Goal: Book appointment/travel/reservation

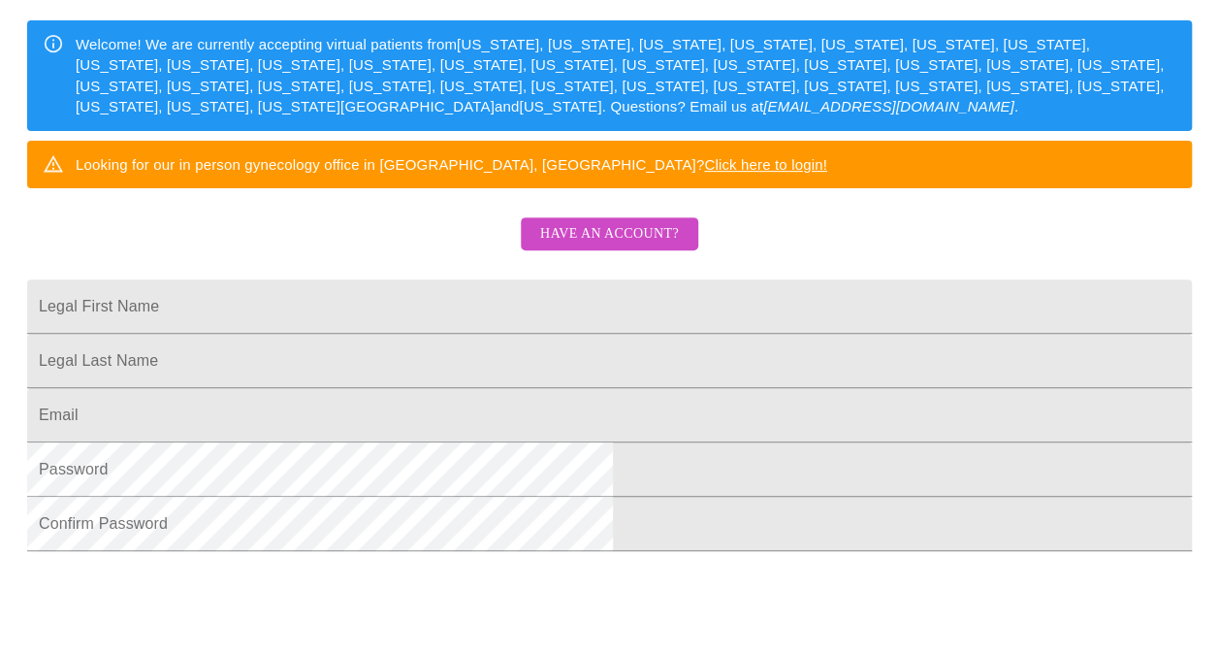
scroll to position [543, 0]
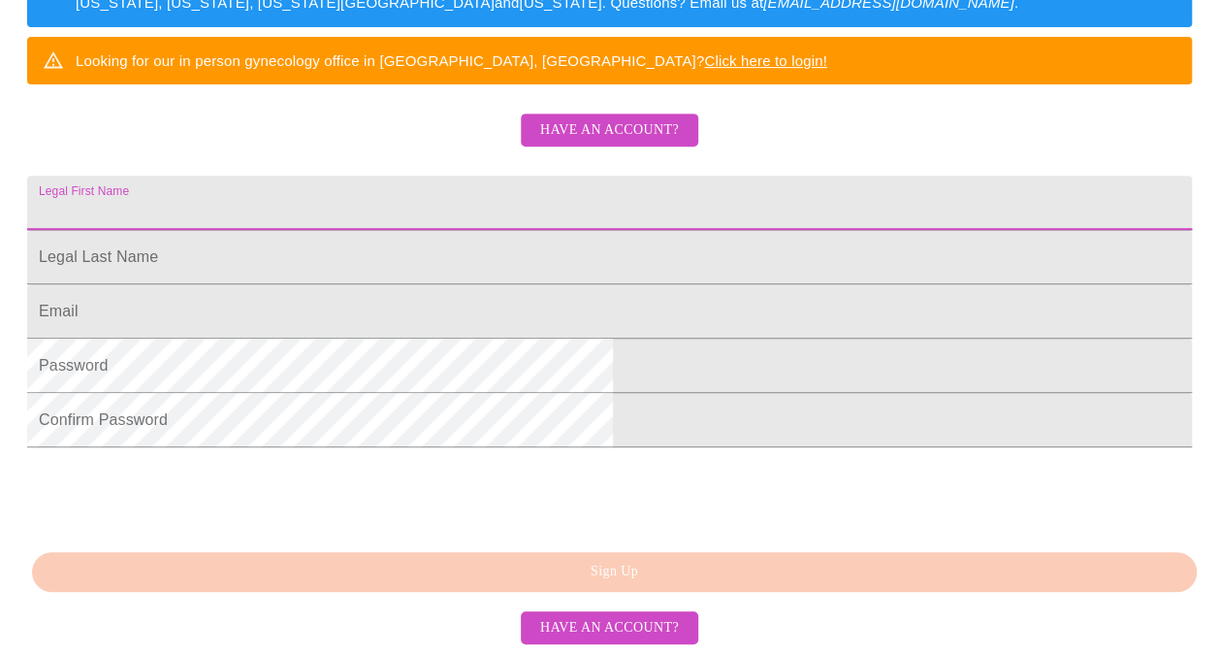
click at [391, 176] on input "Legal First Name" at bounding box center [609, 203] width 1165 height 54
click at [344, 176] on input "Legal First Name" at bounding box center [609, 203] width 1165 height 54
type input "Chunyu"
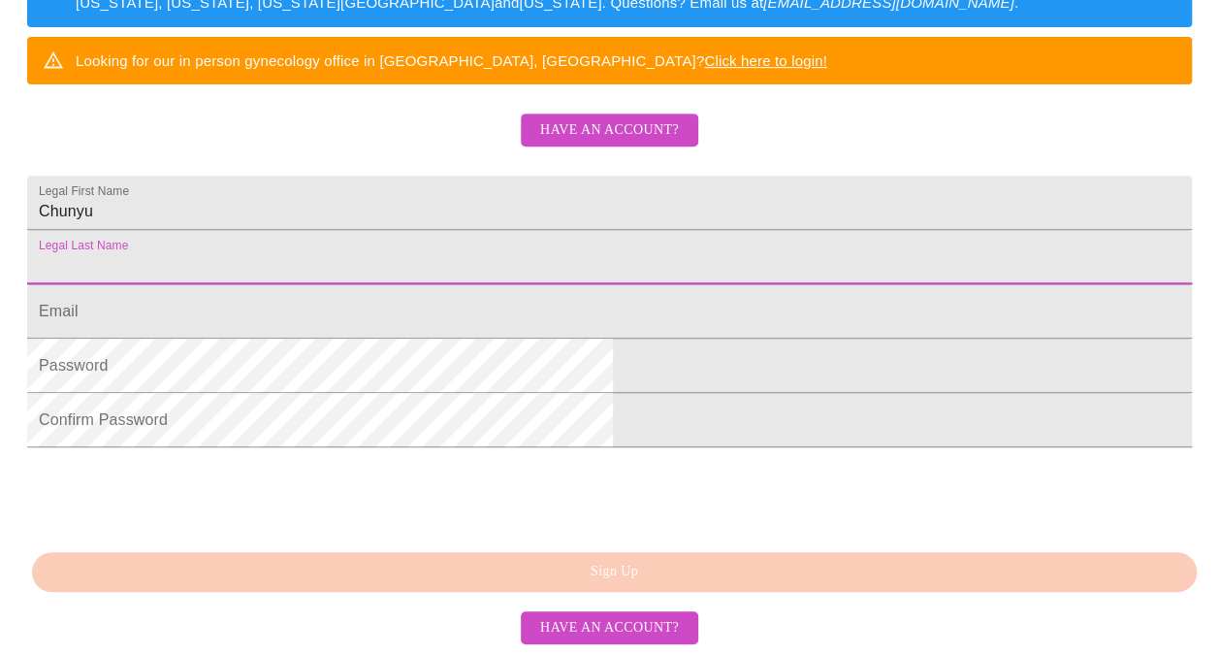
click at [332, 230] on input "Legal First Name" at bounding box center [609, 257] width 1165 height 54
type input "Li"
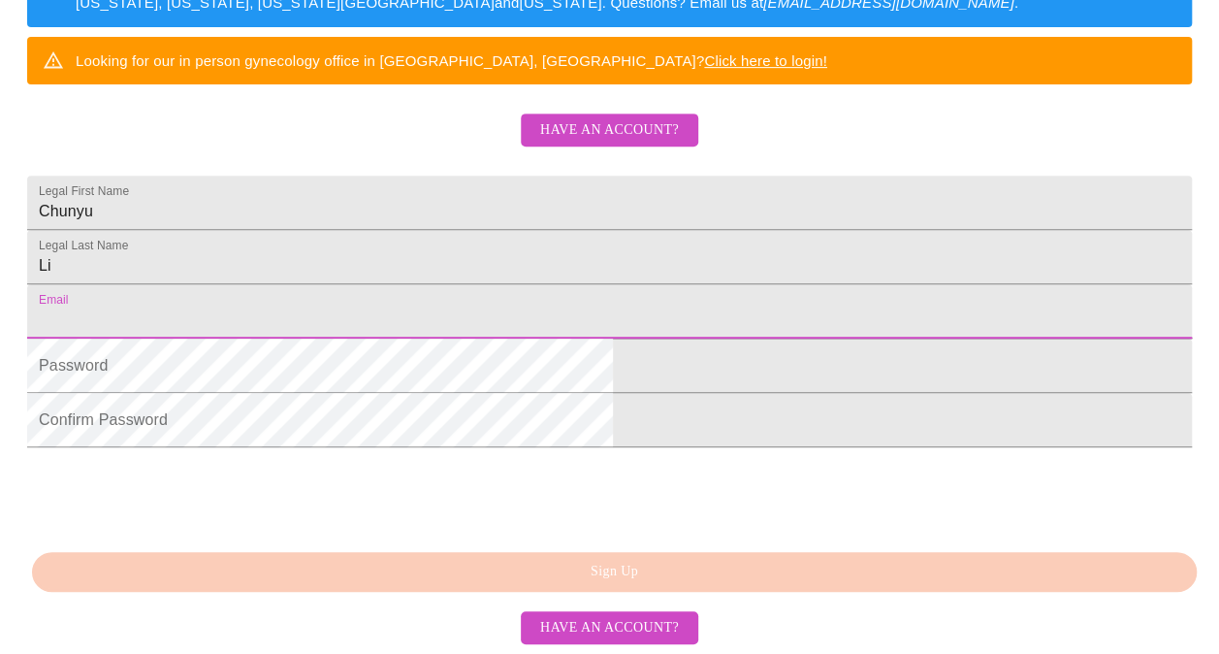
click at [337, 284] on input "Legal First Name" at bounding box center [609, 311] width 1165 height 54
type input "[EMAIL_ADDRESS][DOMAIN_NAME]"
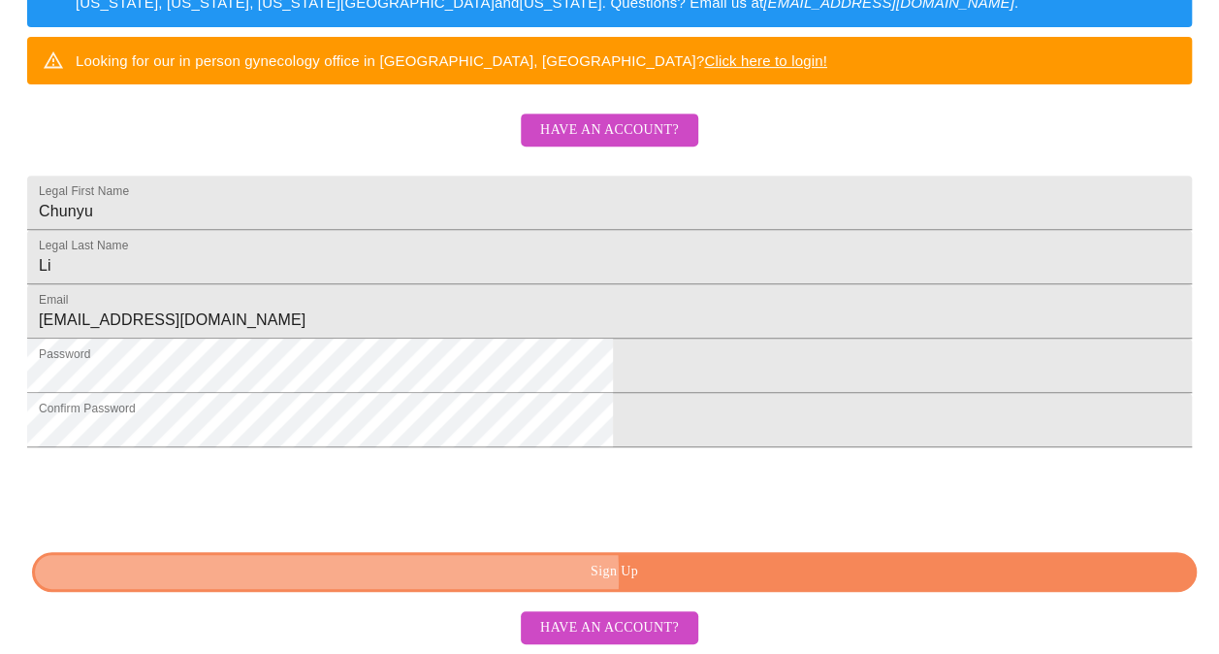
click at [561, 576] on span "Sign Up" at bounding box center [614, 572] width 1120 height 24
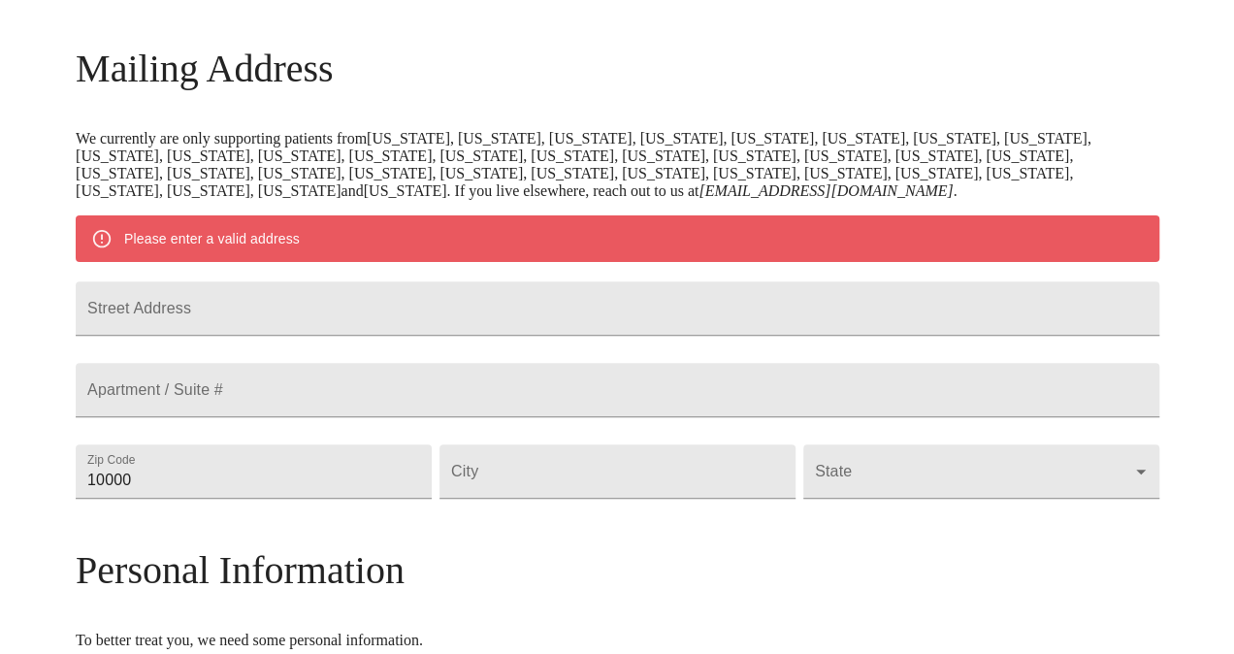
scroll to position [273, 0]
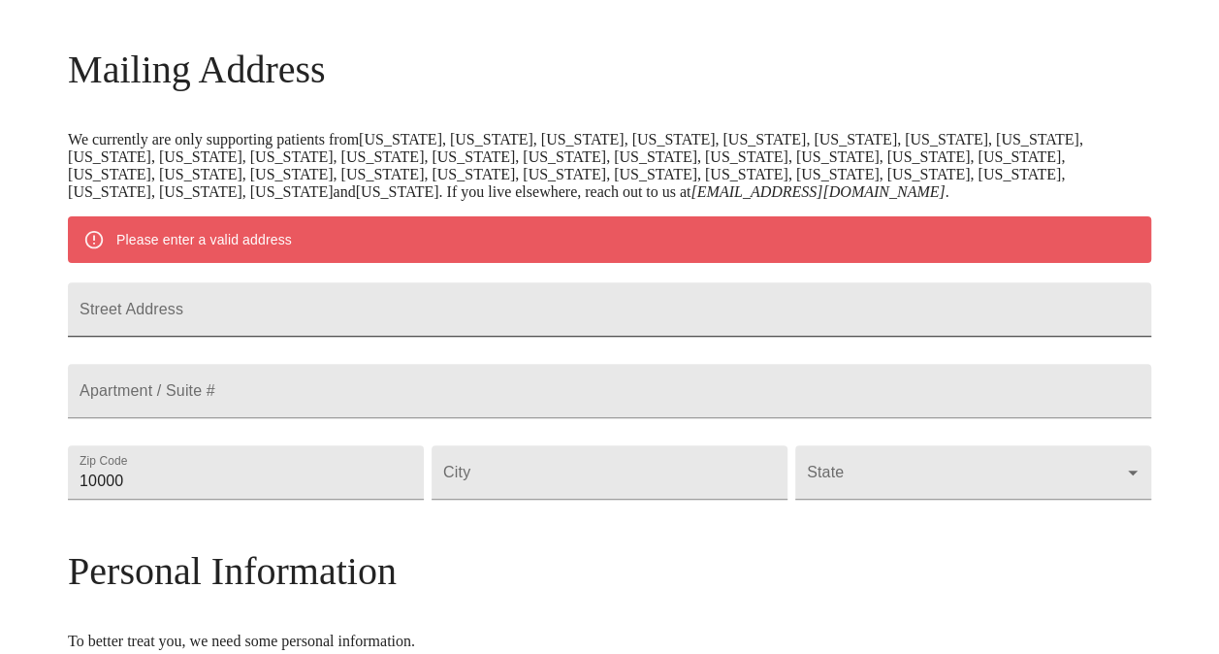
click at [380, 323] on input "Street Address" at bounding box center [609, 309] width 1083 height 54
type input "[STREET_ADDRESS]"
type input "18976"
click at [619, 499] on input "Street Address" at bounding box center [610, 472] width 356 height 54
type input "Warrington"
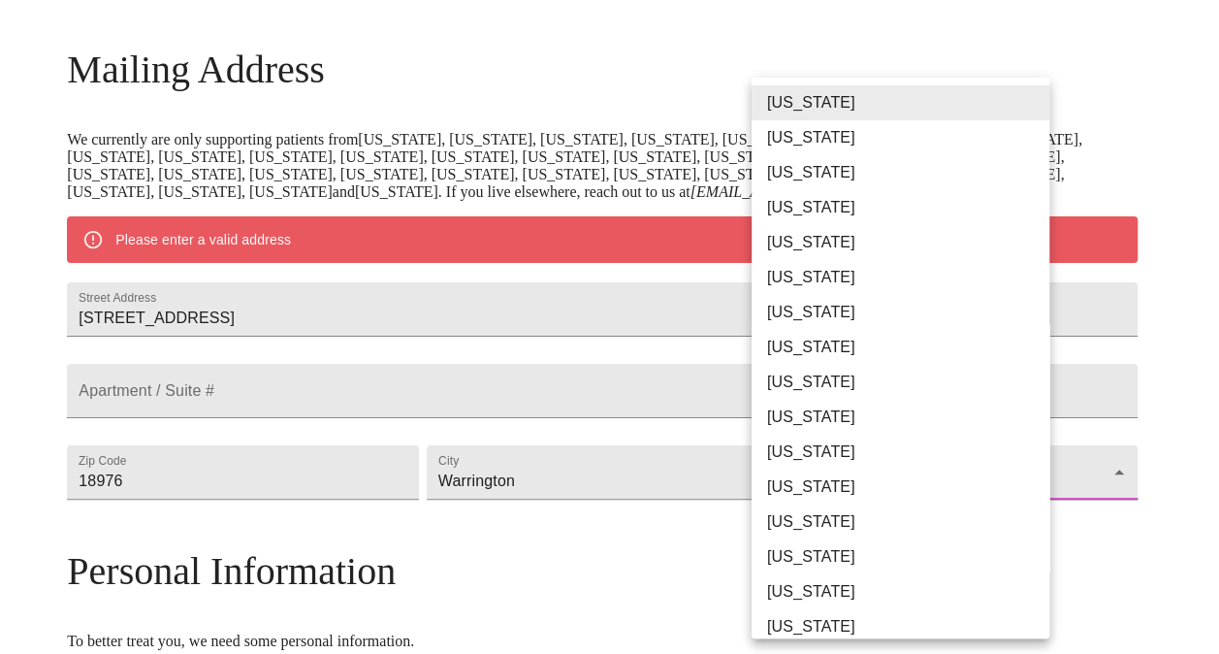
click at [895, 543] on body "MyMenopauseRx Welcome to MyMenopauseRx Since it's your first time here, you'll …" at bounding box center [610, 498] width 1204 height 1529
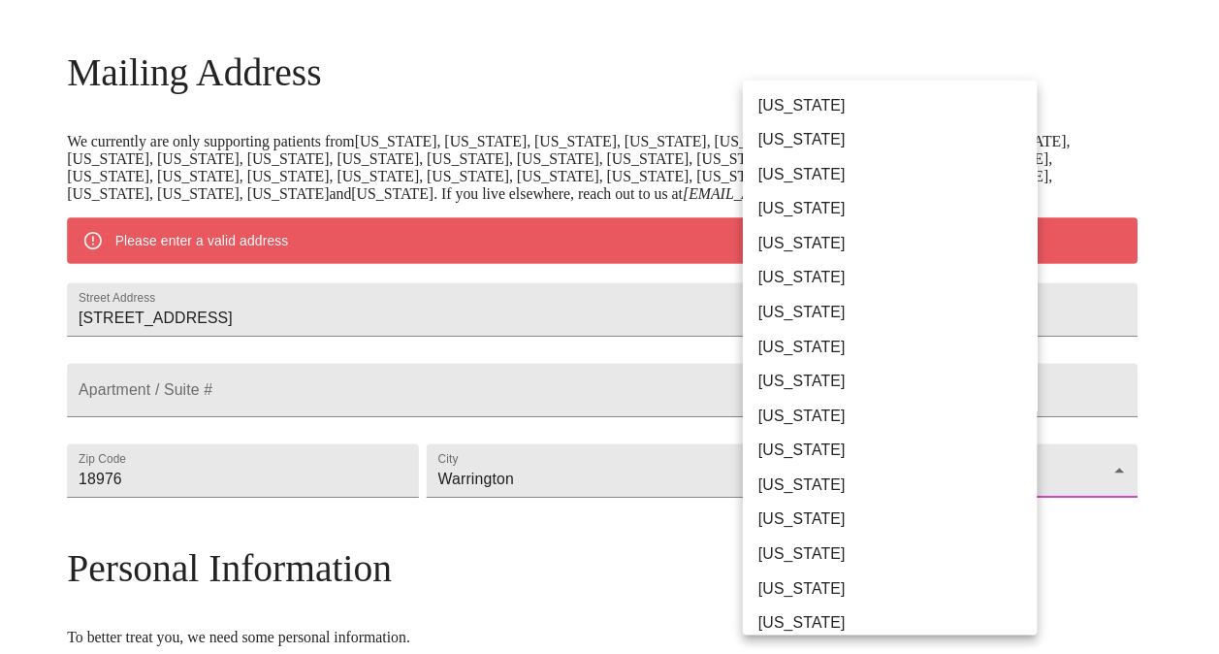
scroll to position [776, 0]
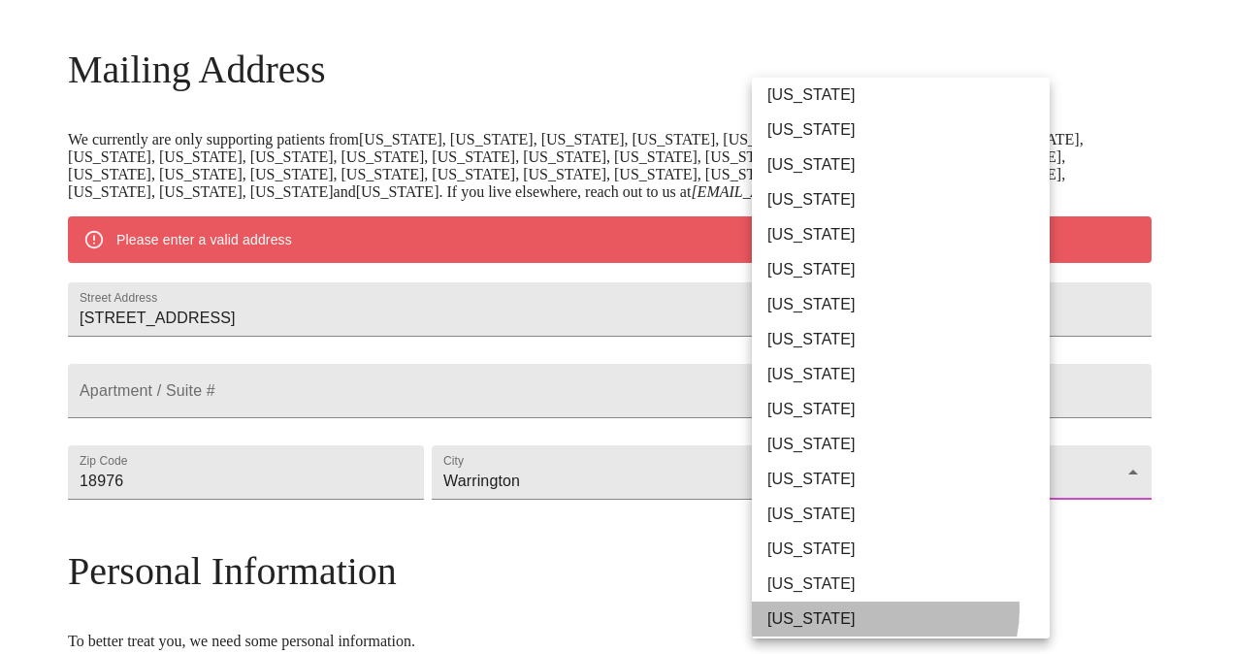
click at [884, 609] on li "[US_STATE]" at bounding box center [908, 618] width 312 height 35
type input "[US_STATE]"
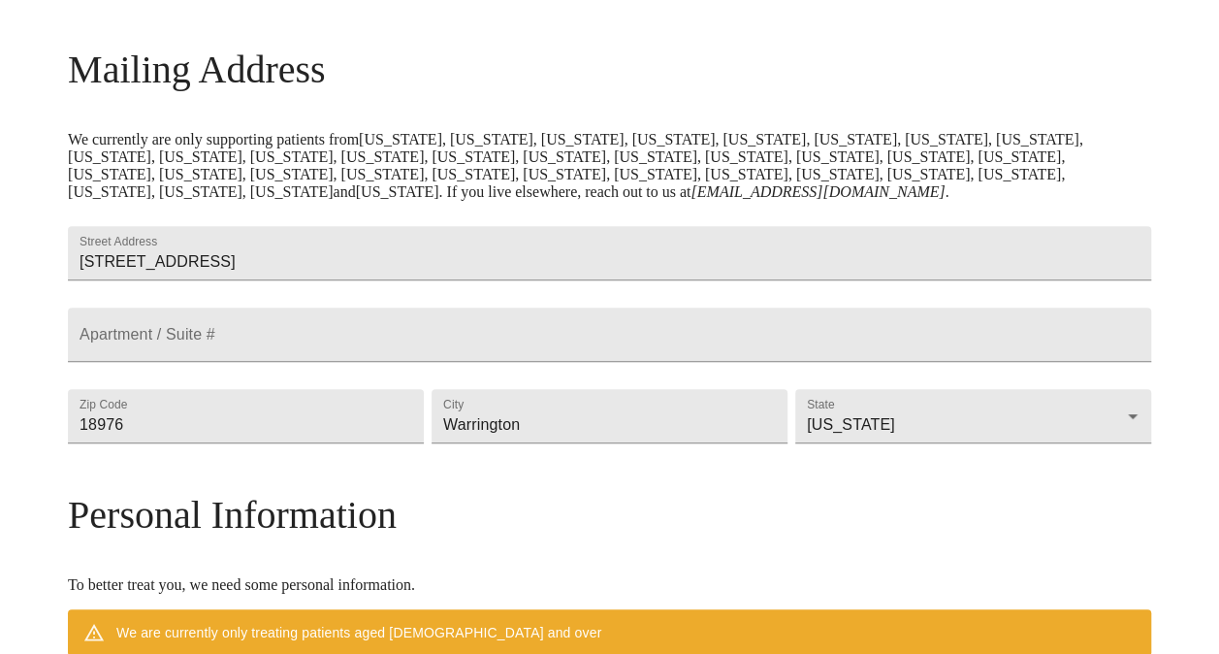
click at [749, 537] on h3 "Personal Information" at bounding box center [609, 515] width 1083 height 46
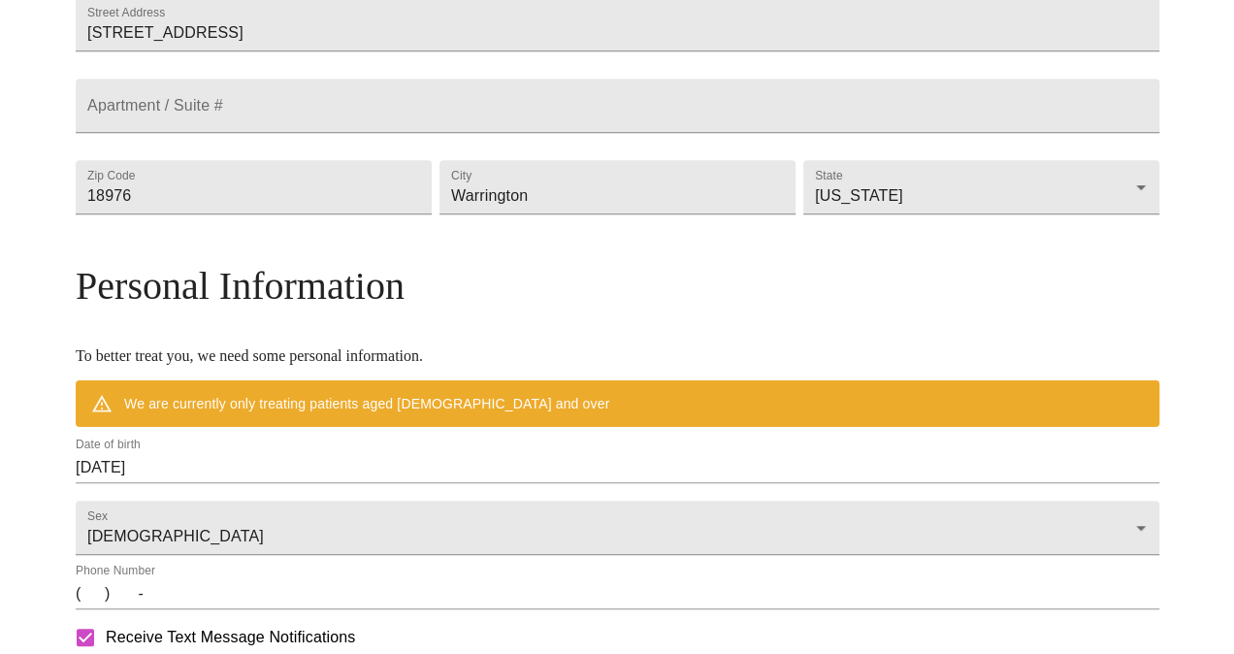
scroll to position [661, 0]
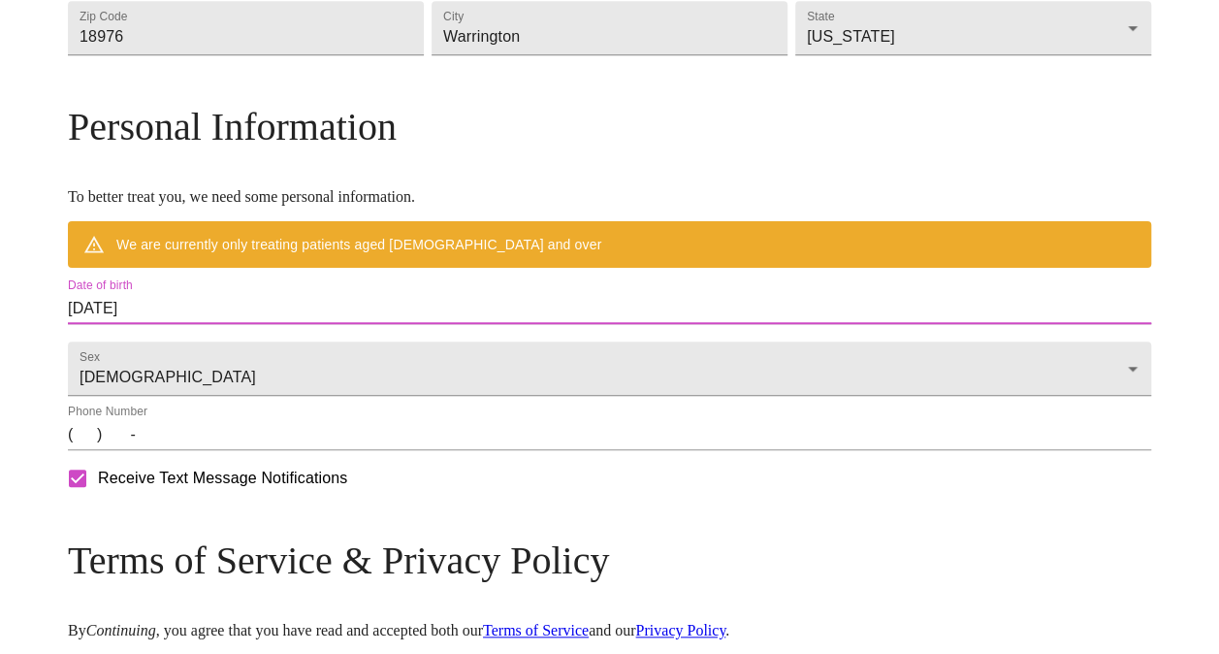
click at [264, 324] on input "[DATE]" at bounding box center [609, 308] width 1083 height 31
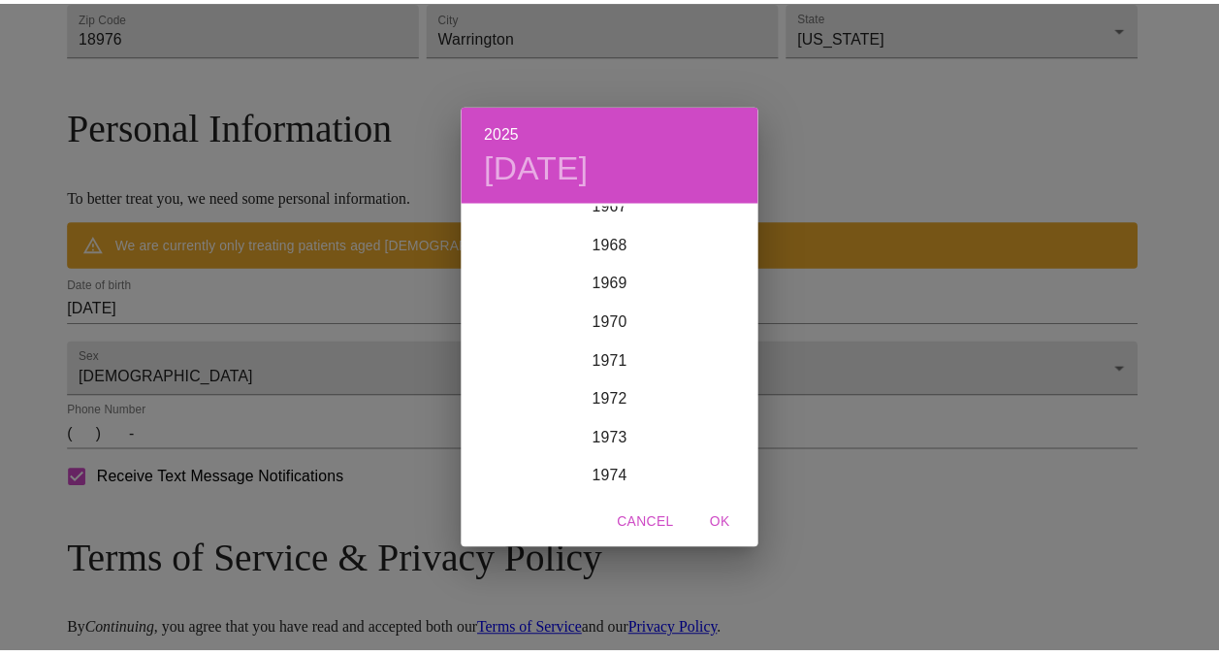
scroll to position [2832, 0]
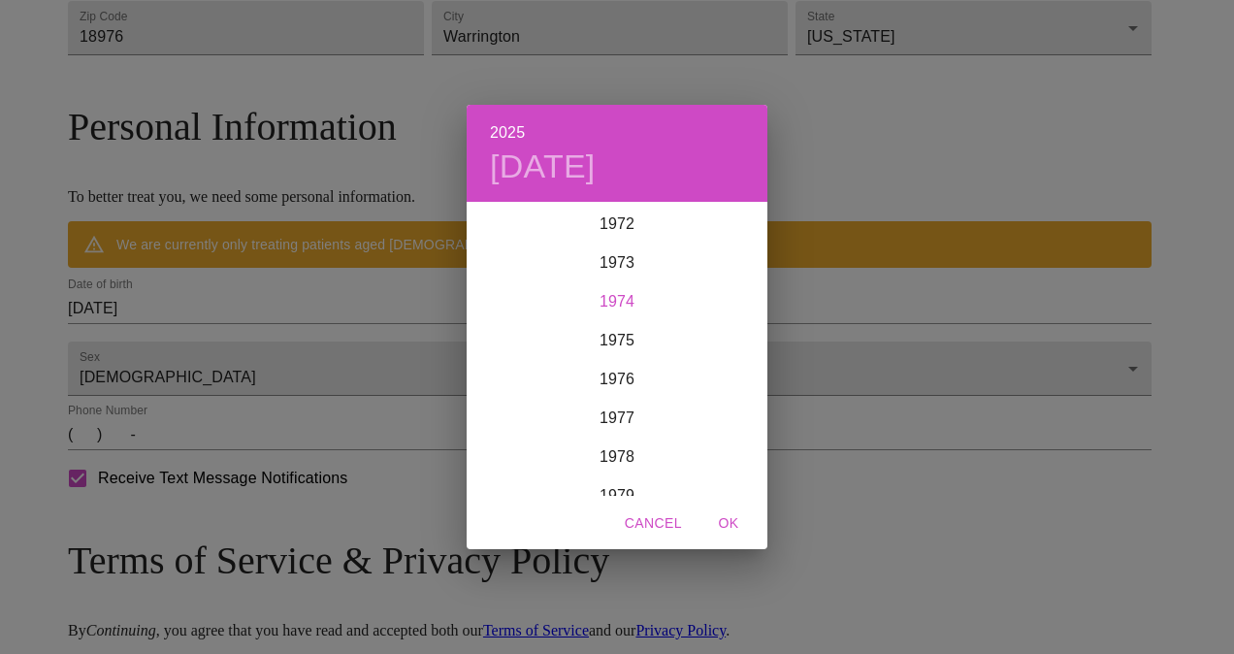
click at [623, 310] on div "1974" at bounding box center [616, 301] width 301 height 39
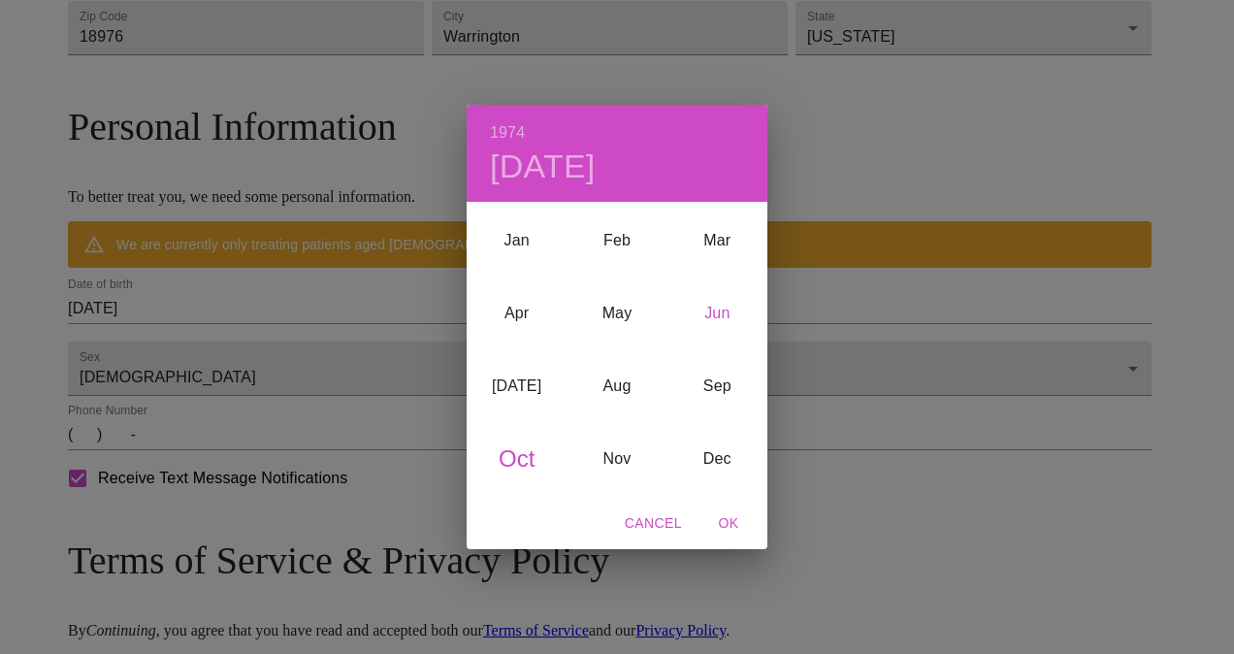
click at [723, 312] on div "Jun" at bounding box center [717, 313] width 100 height 73
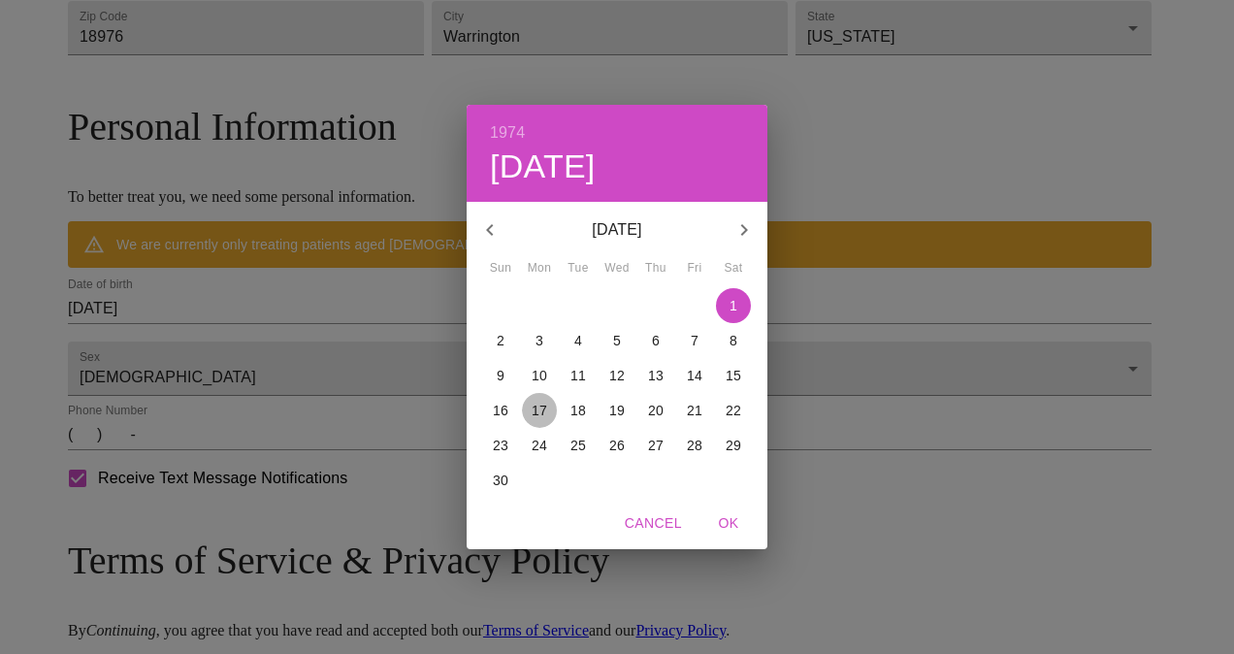
click at [539, 404] on p "17" at bounding box center [539, 410] width 16 height 19
click at [737, 514] on span "OK" at bounding box center [728, 523] width 47 height 24
type input "[DATE]"
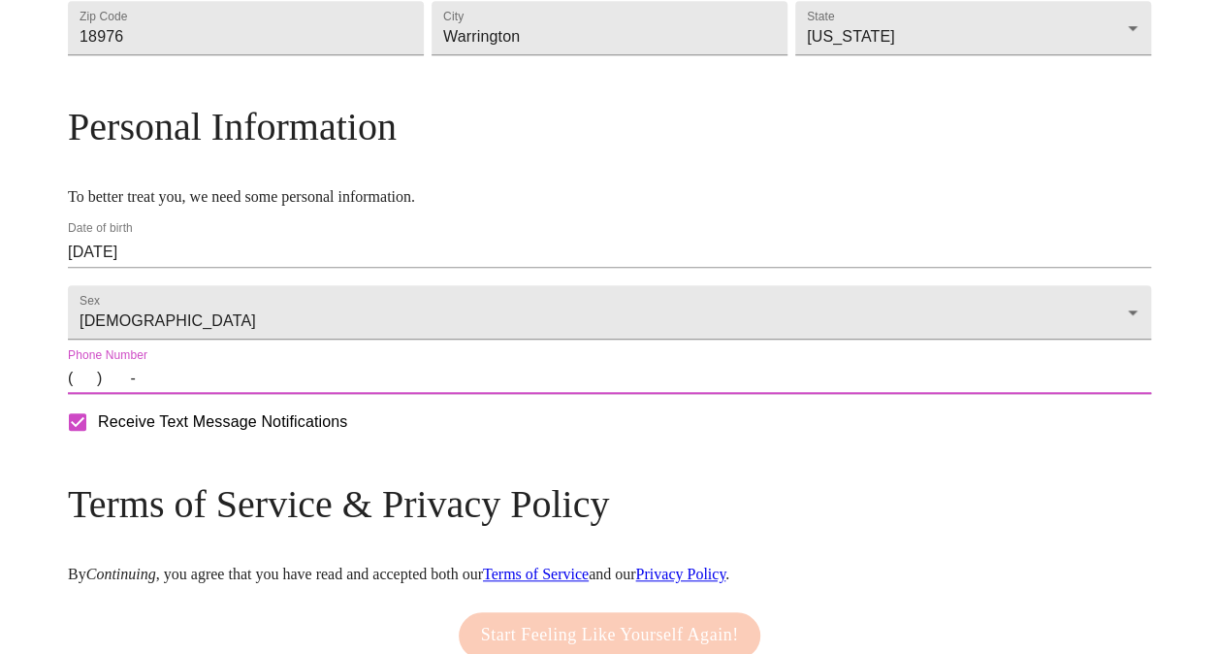
click at [316, 394] on input "(   )    -" at bounding box center [609, 378] width 1083 height 31
click at [215, 394] on input "(   )    -" at bounding box center [609, 378] width 1083 height 31
type input "[PHONE_NUMBER]"
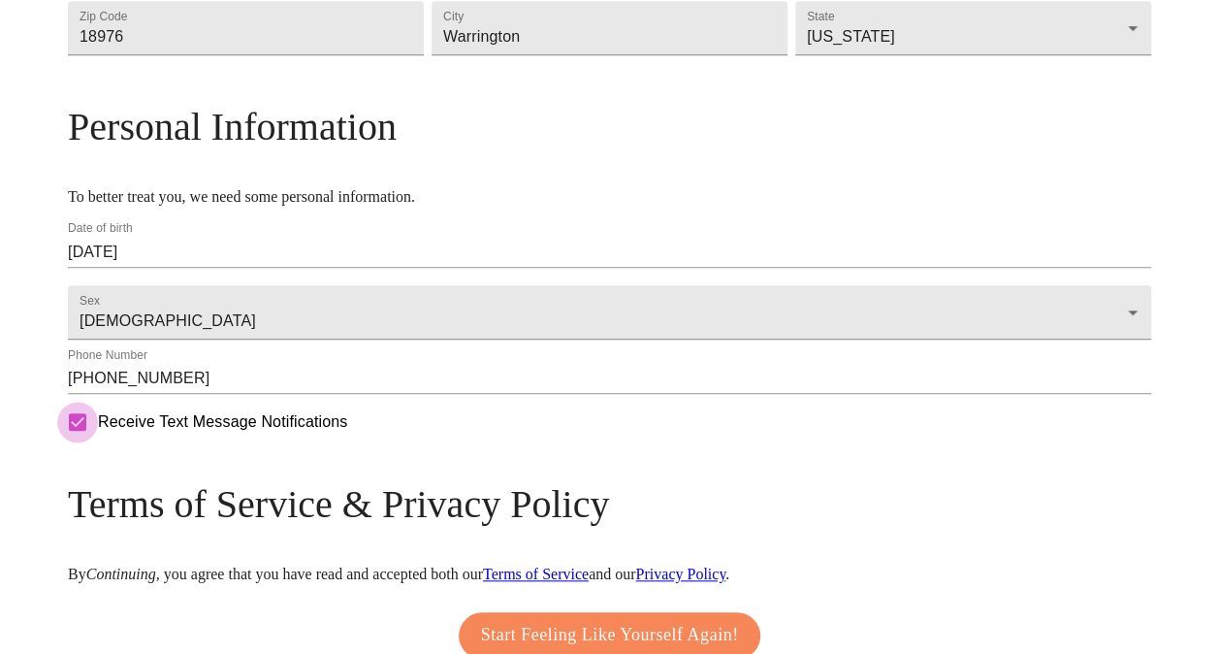
click at [98, 442] on input "Receive Text Message Notifications" at bounding box center [77, 422] width 41 height 41
checkbox input "false"
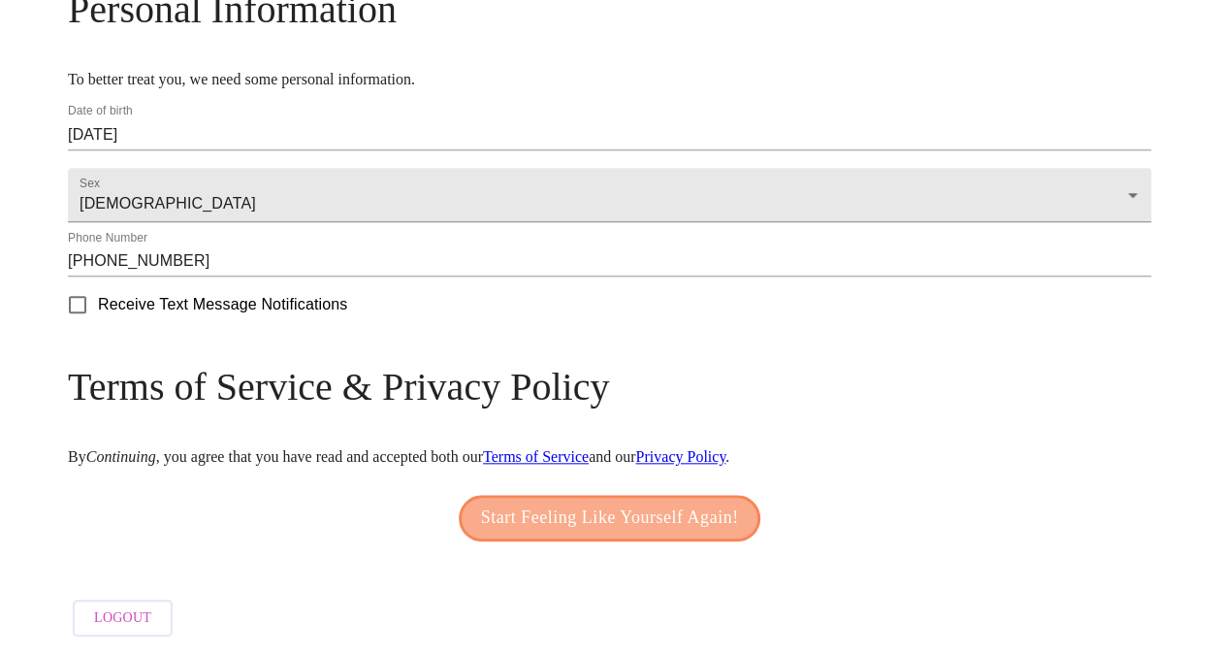
click at [595, 509] on span "Start Feeling Like Yourself Again!" at bounding box center [610, 517] width 258 height 31
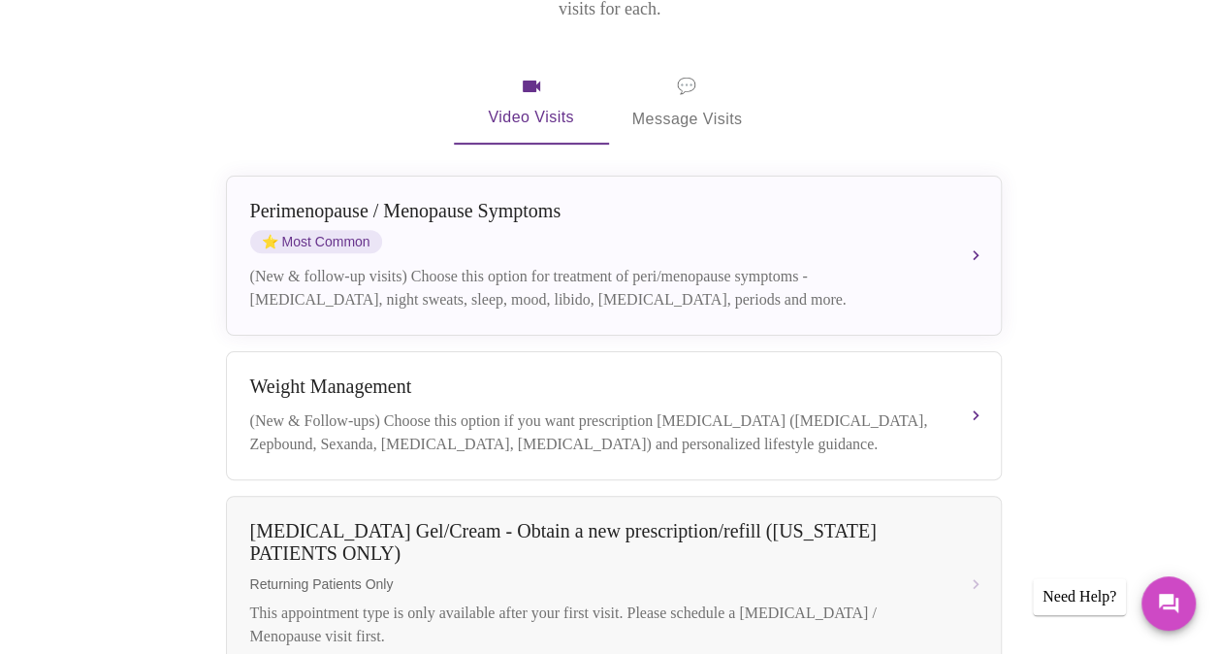
scroll to position [192, 0]
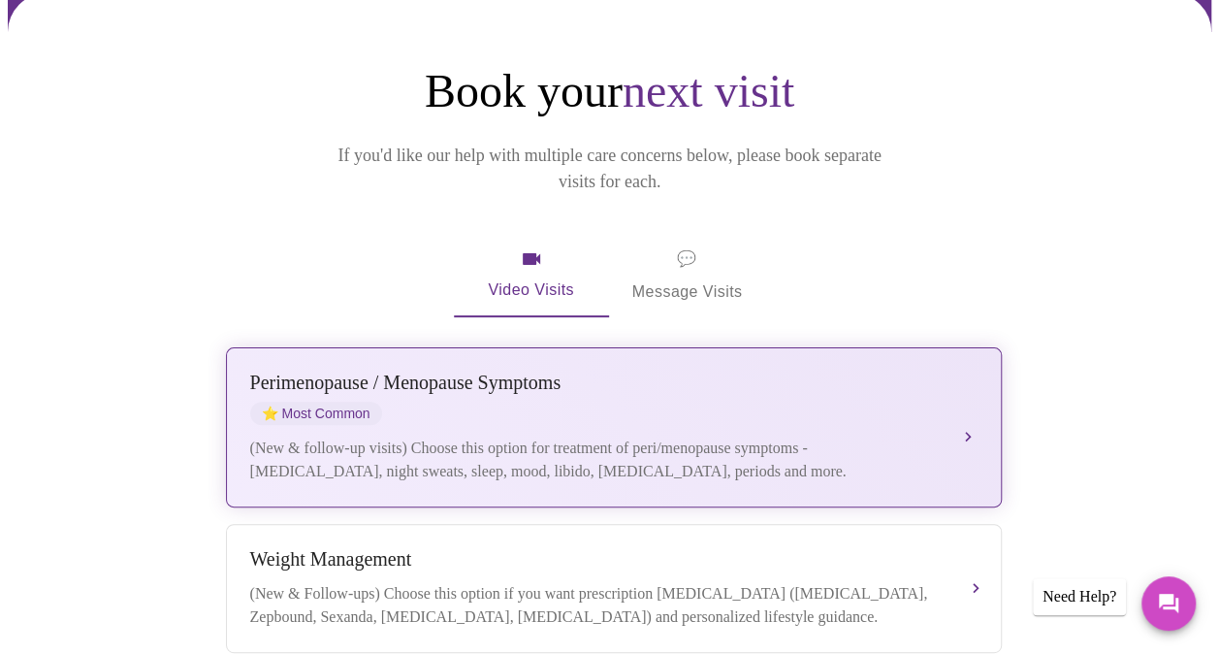
click at [851, 436] on div "(New & follow-up visits) Choose this option for treatment of peri/menopause sym…" at bounding box center [594, 459] width 689 height 47
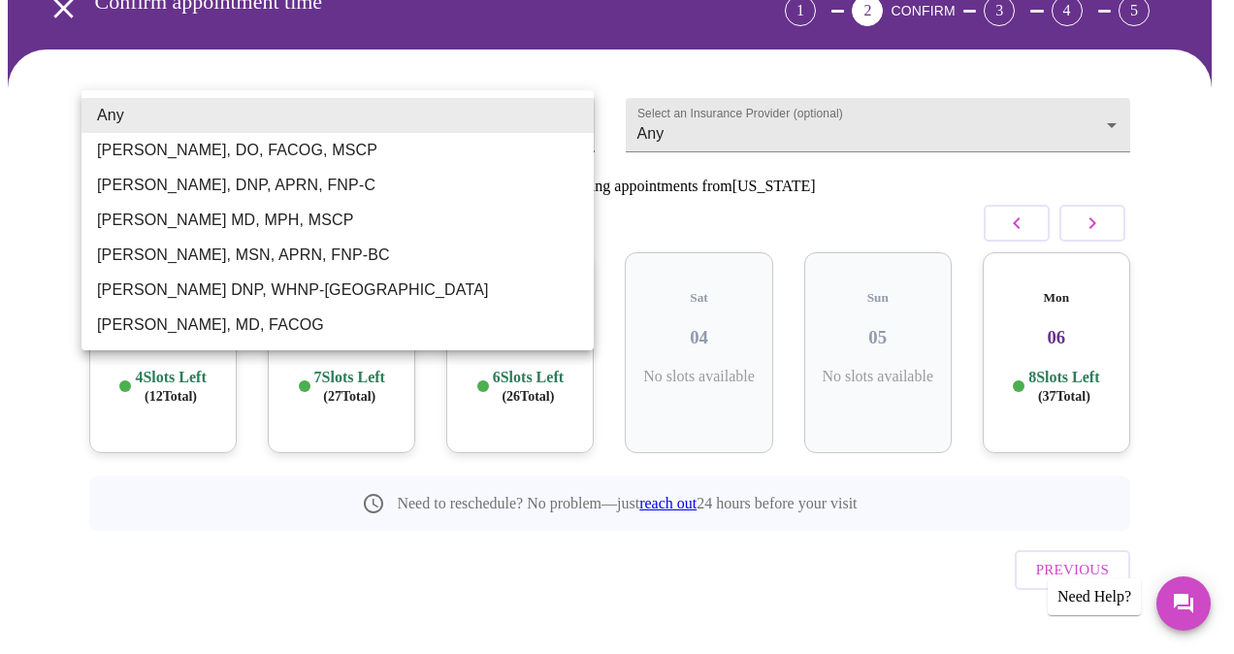
click at [252, 121] on body "MyMenopauseRx Appointments Messaging Labs Uploads Medications Community Refer a…" at bounding box center [617, 279] width 1218 height 815
click at [1026, 129] on div at bounding box center [617, 327] width 1234 height 654
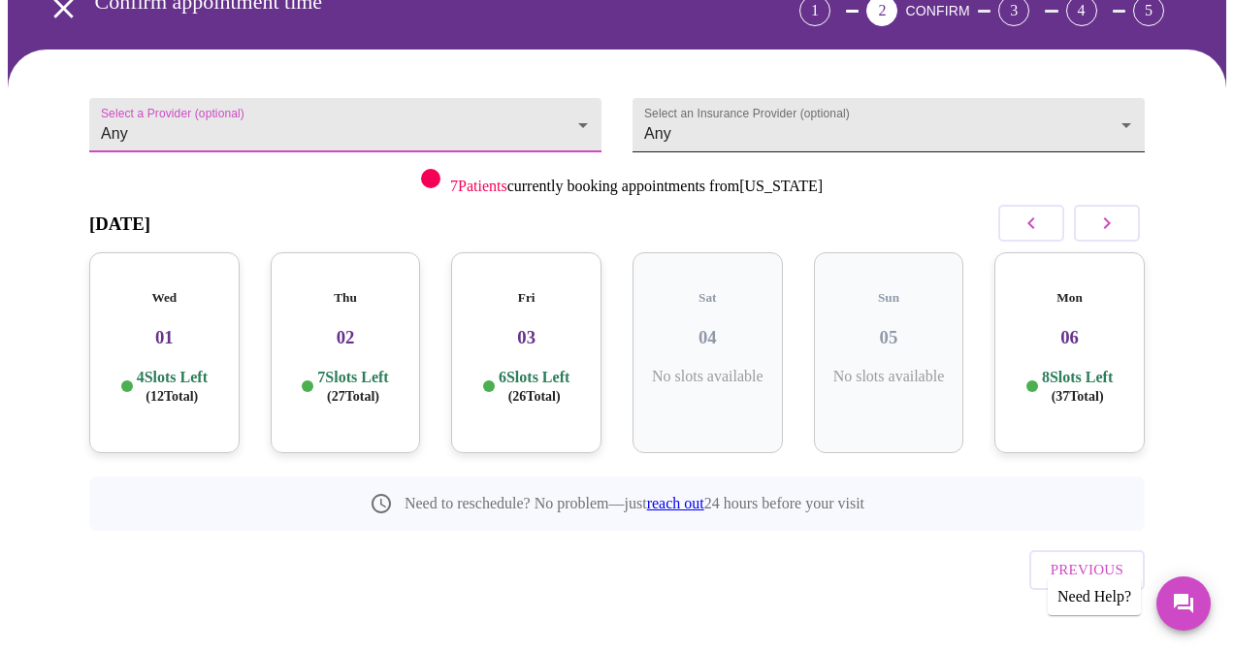
click at [1100, 112] on body "MyMenopauseRx Appointments Messaging Labs Uploads Medications Community Refer a…" at bounding box center [617, 279] width 1218 height 815
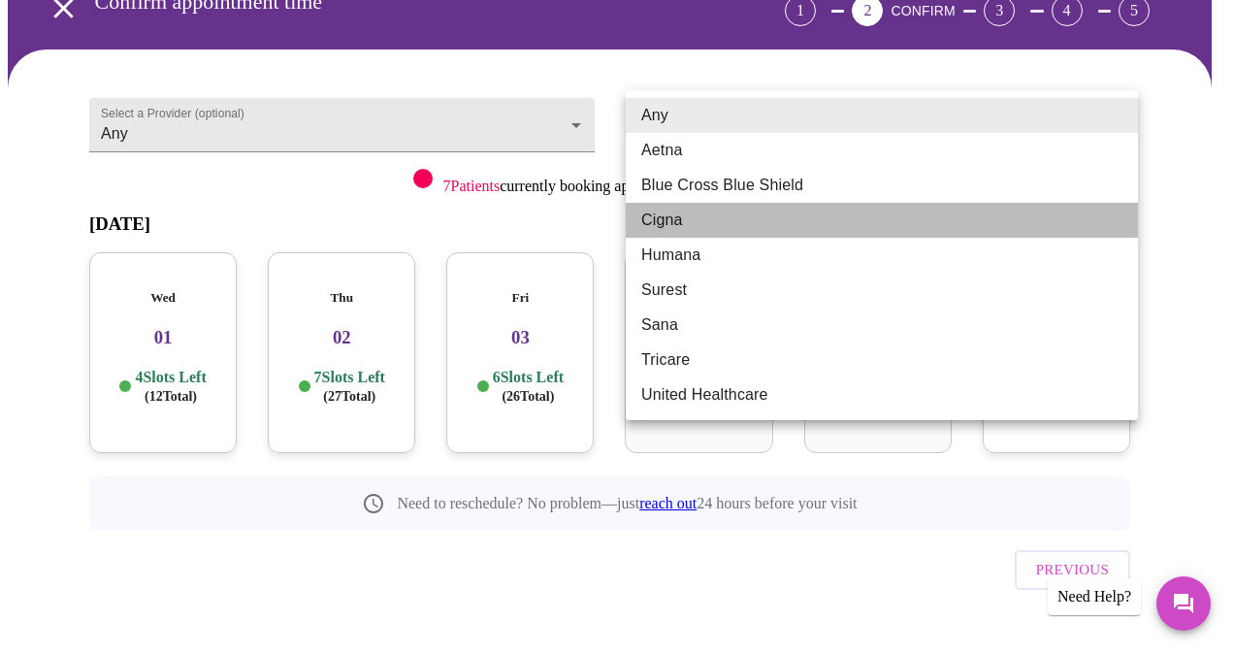
click at [664, 221] on li "Cigna" at bounding box center [882, 220] width 512 height 35
type input "Cigna"
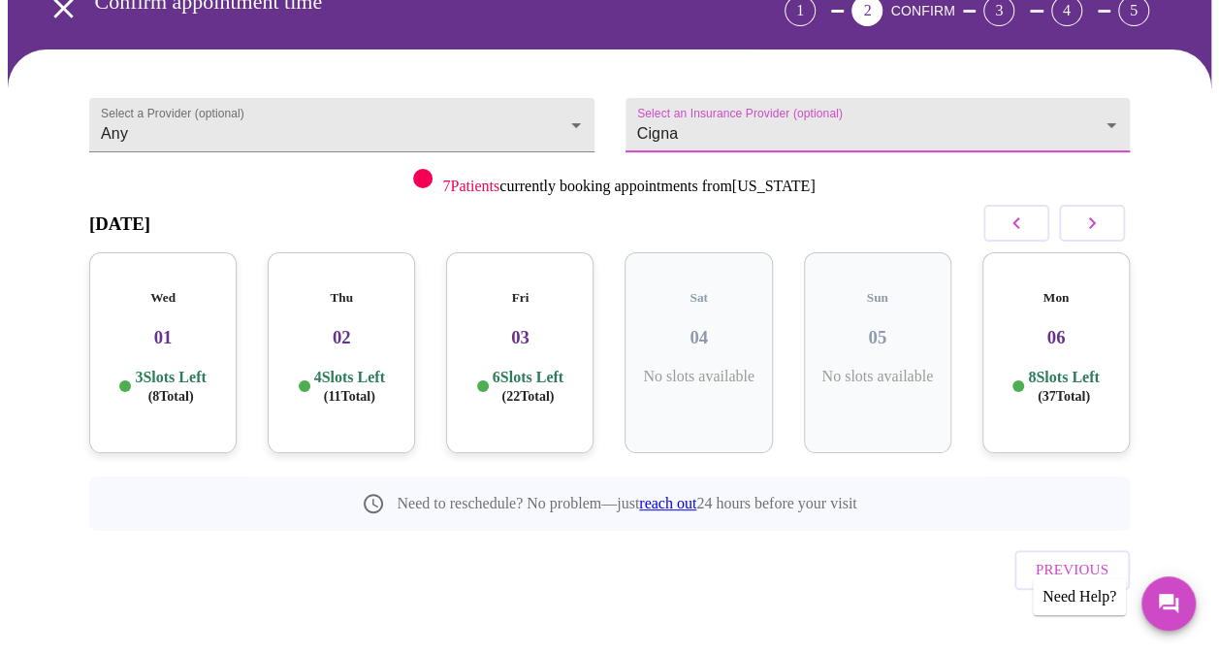
click at [200, 339] on div "Wed 01 3 Slots Left ( 8 Total)" at bounding box center [162, 352] width 147 height 201
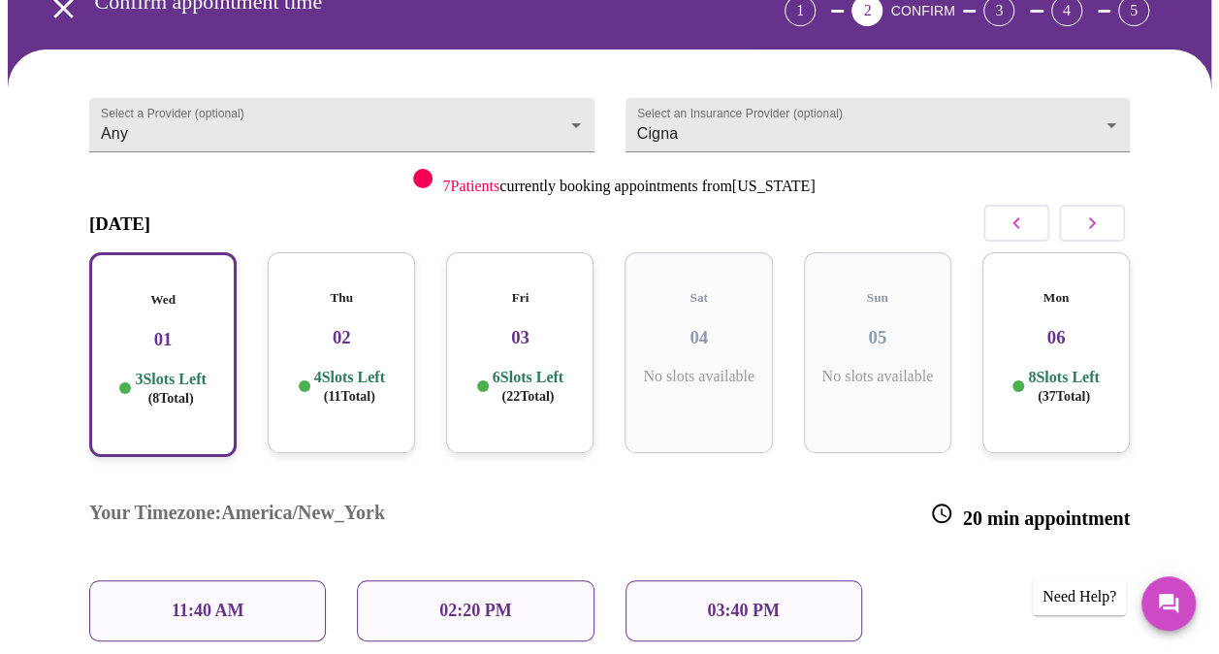
click at [175, 600] on p "11:40 AM" at bounding box center [208, 610] width 73 height 20
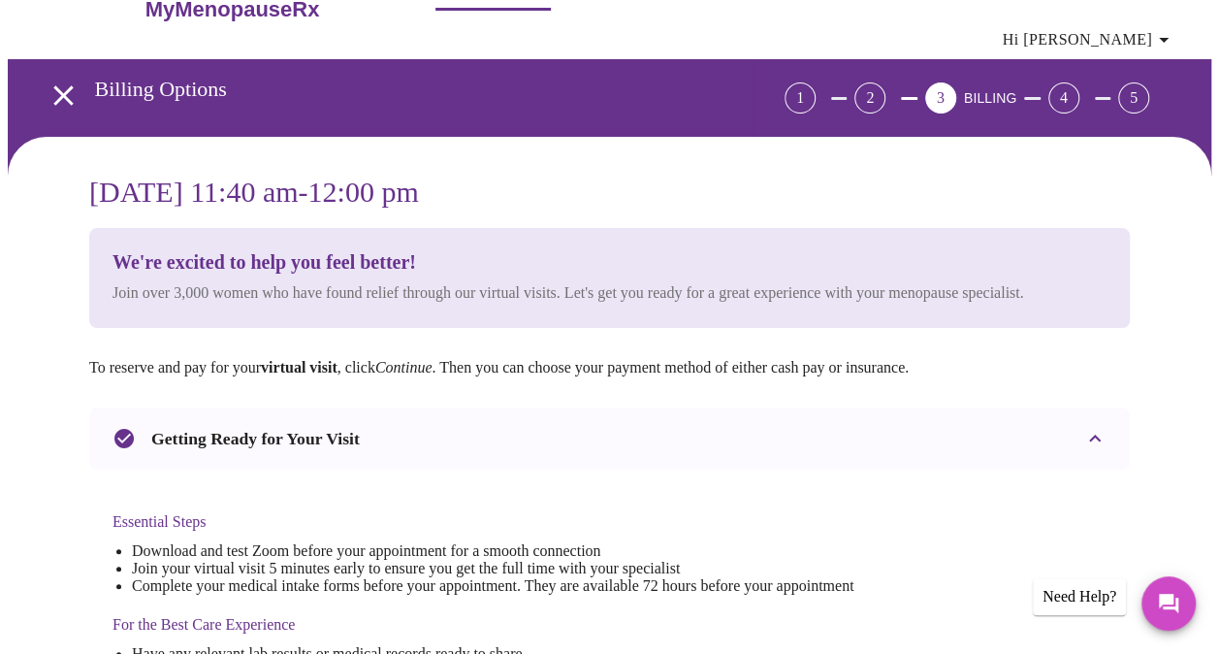
scroll to position [0, 0]
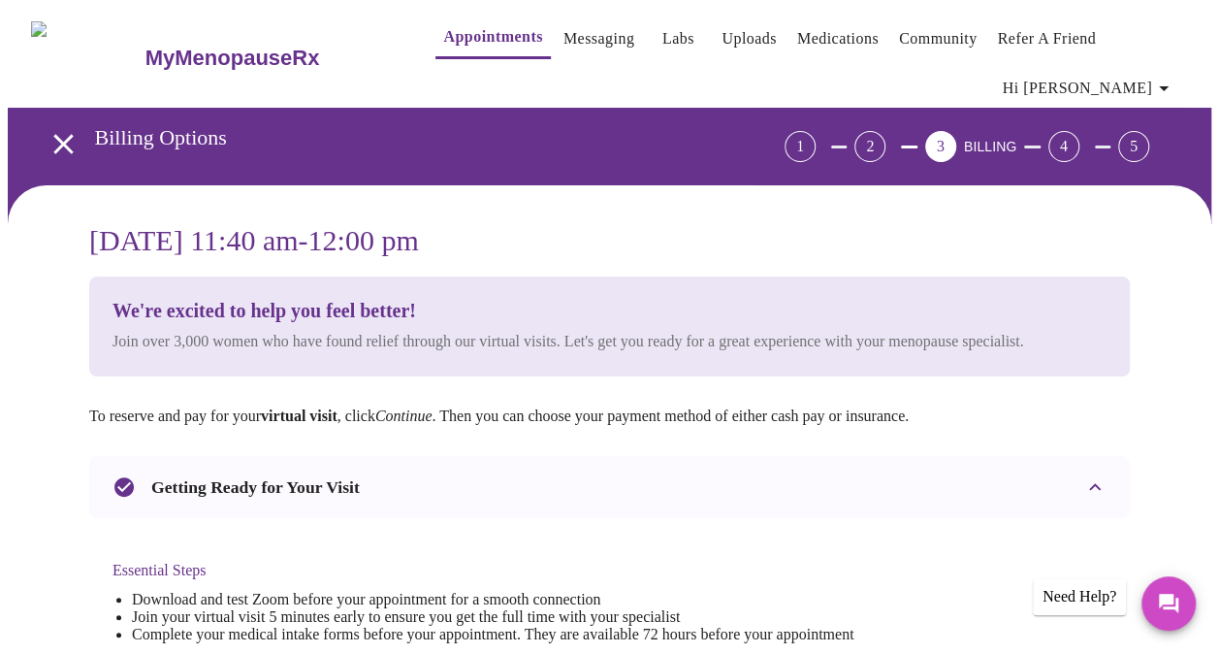
click at [105, 141] on h3 "Billing Options" at bounding box center [386, 137] width 582 height 25
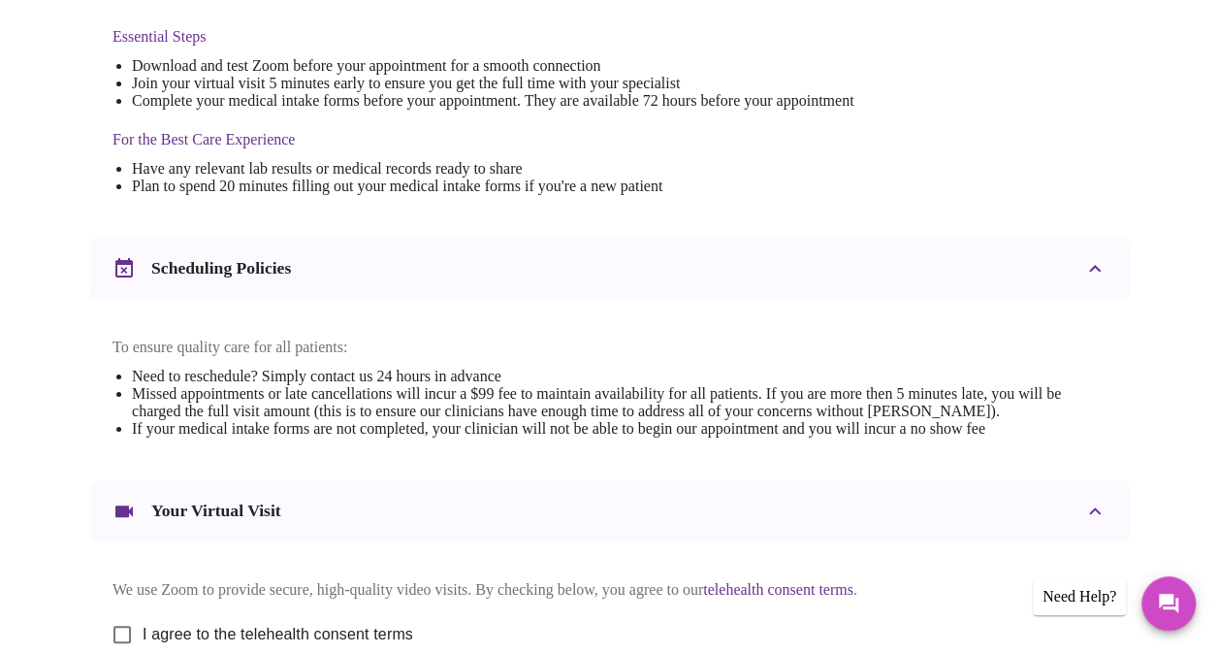
scroll to position [776, 0]
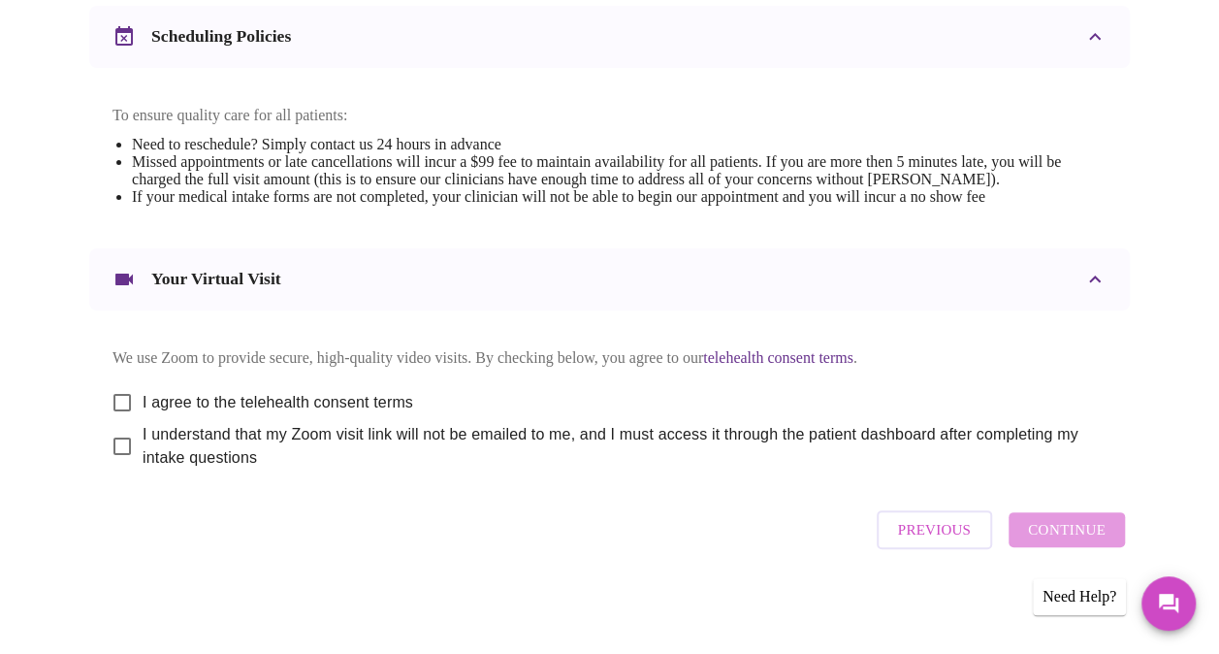
click at [943, 537] on span "Previous" at bounding box center [934, 529] width 73 height 25
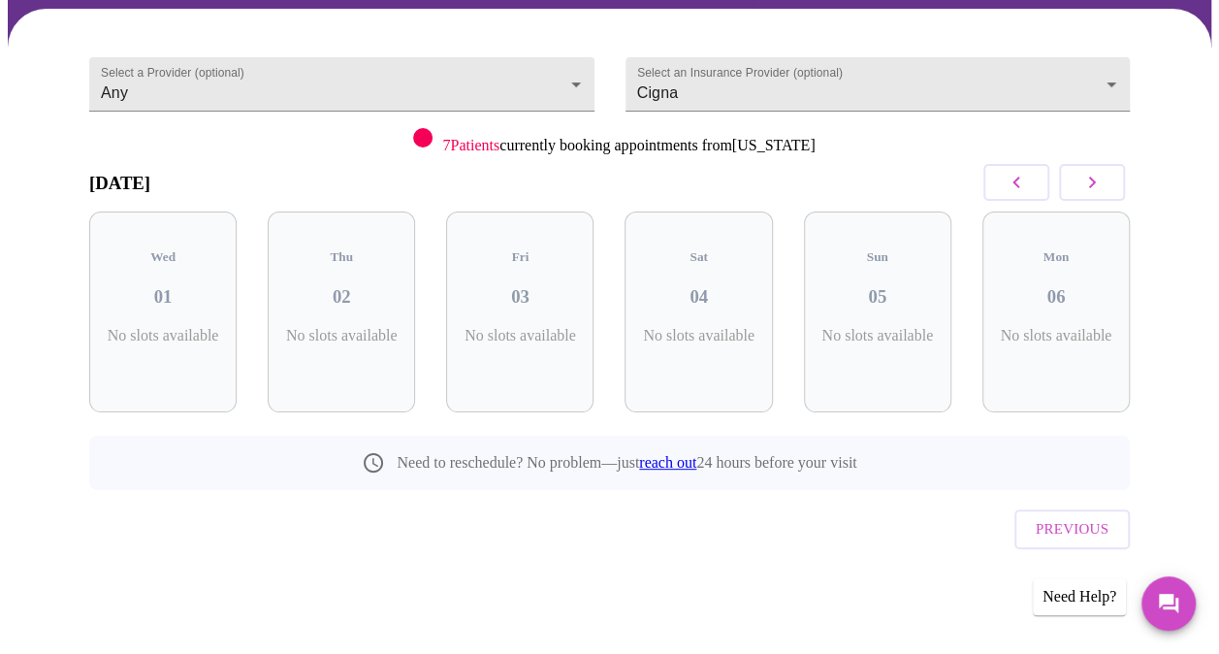
scroll to position [136, 0]
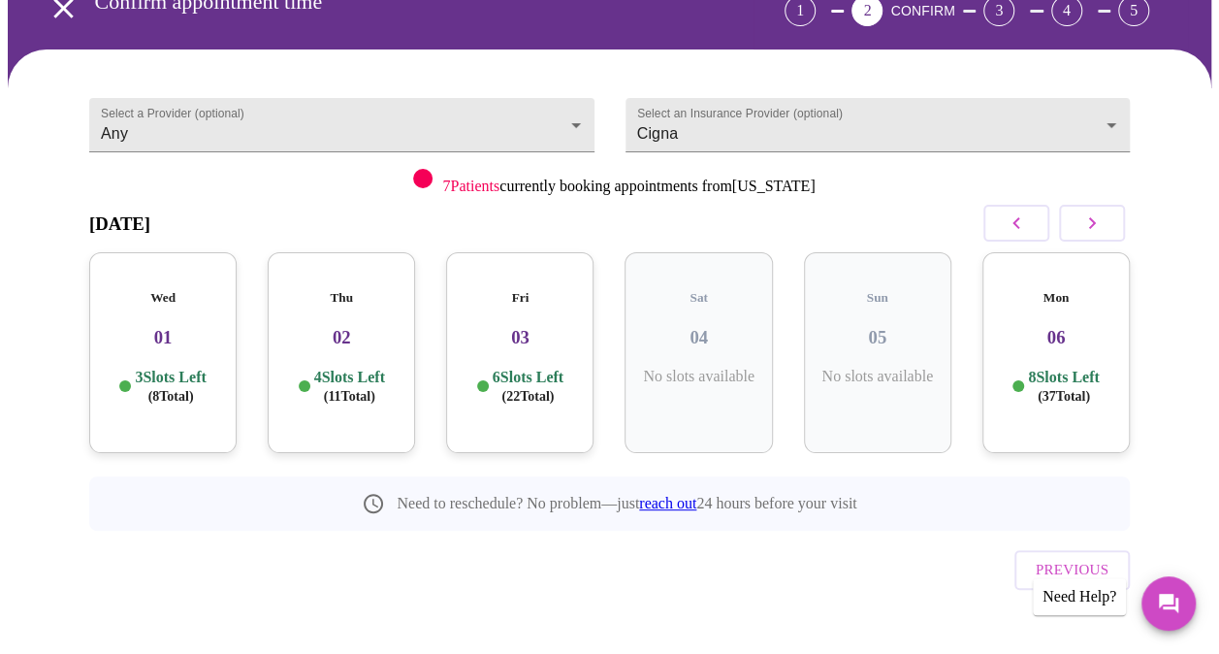
click at [1051, 557] on span "Previous" at bounding box center [1072, 569] width 73 height 25
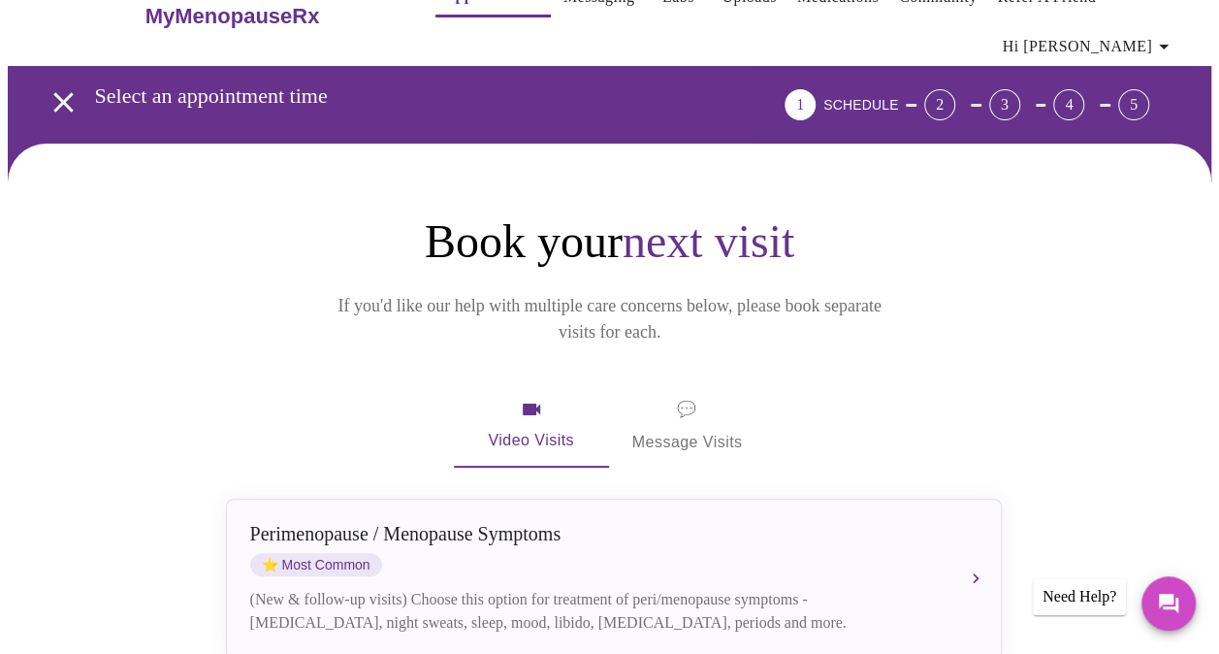
scroll to position [0, 0]
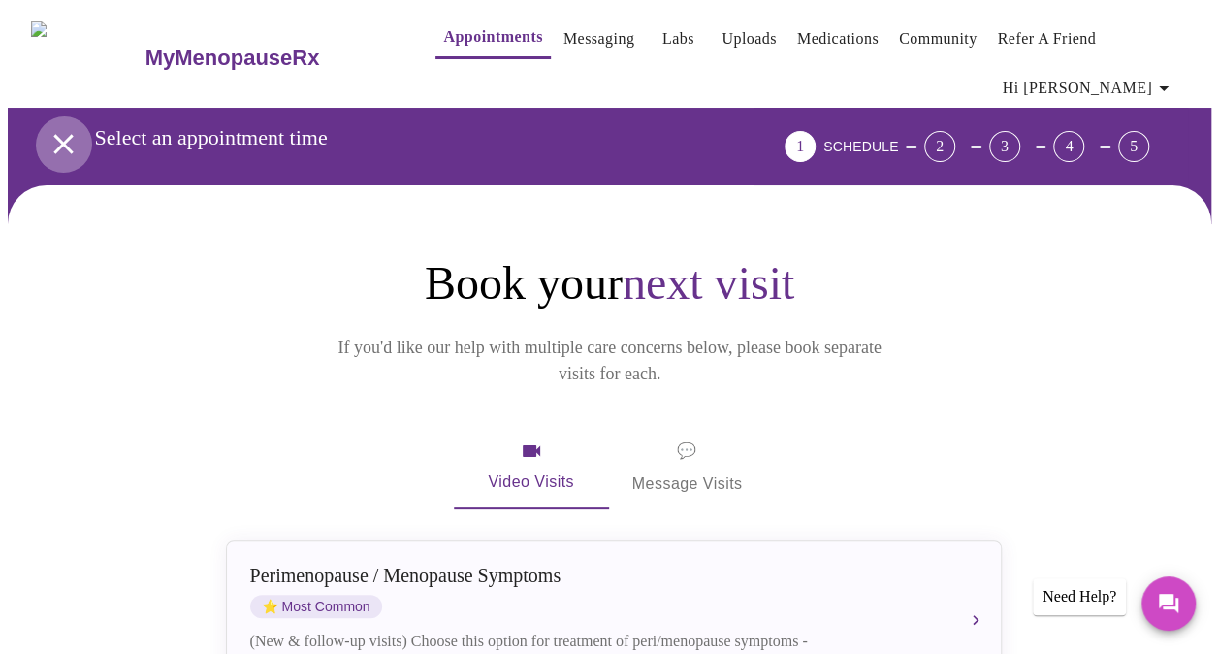
click at [60, 134] on icon "open drawer" at bounding box center [64, 144] width 34 height 34
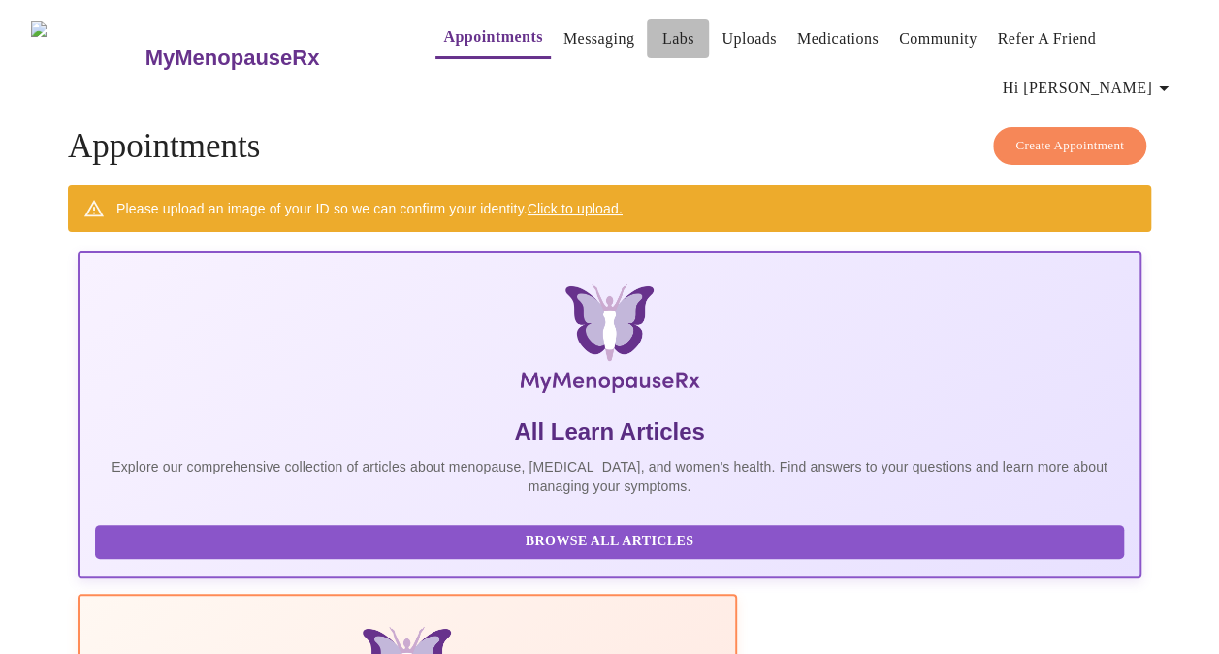
click at [662, 25] on link "Labs" at bounding box center [678, 38] width 32 height 27
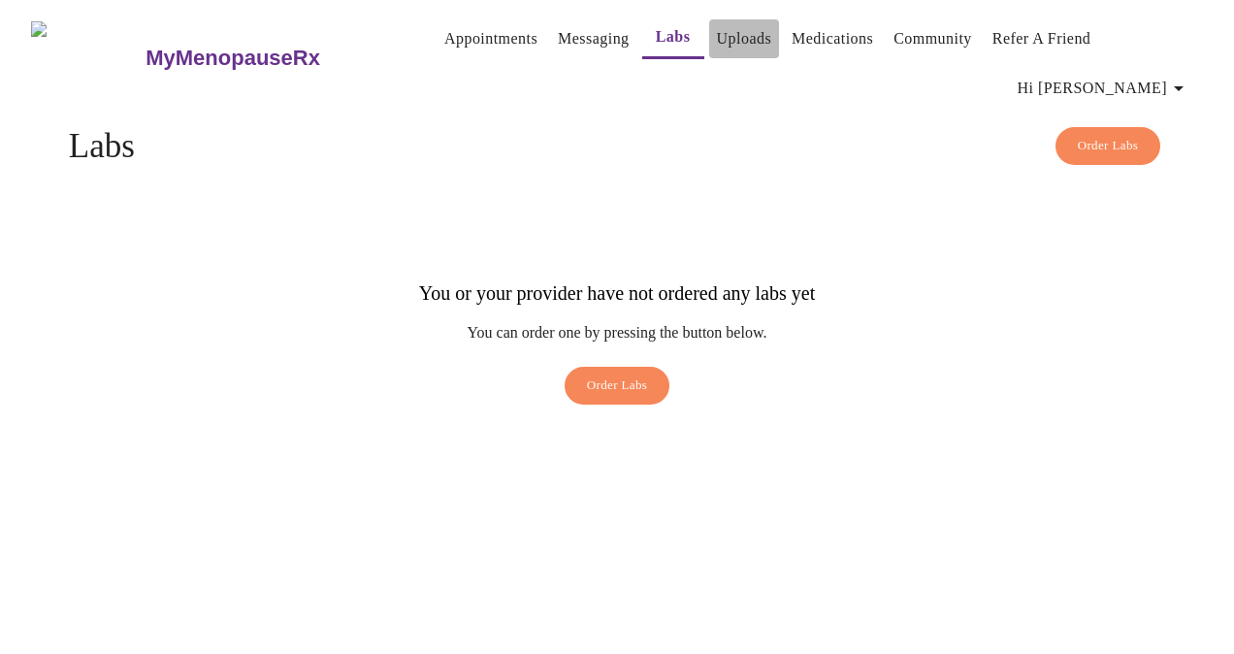
click at [717, 31] on link "Uploads" at bounding box center [744, 38] width 55 height 27
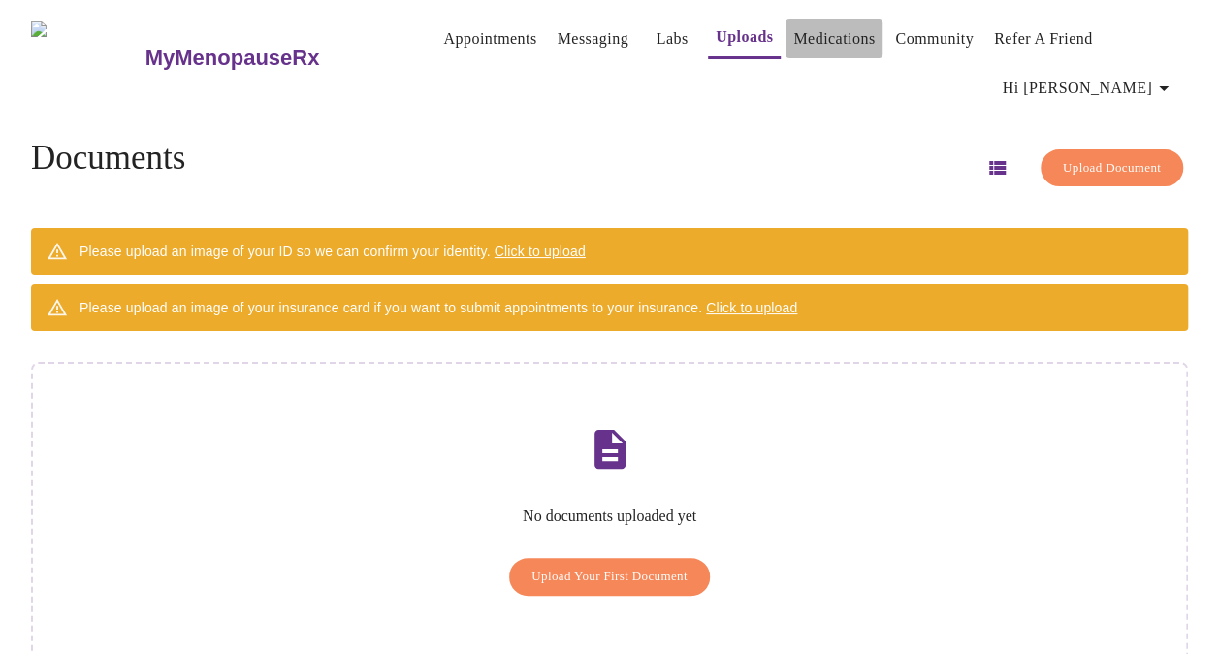
click at [793, 36] on link "Medications" at bounding box center [833, 38] width 81 height 27
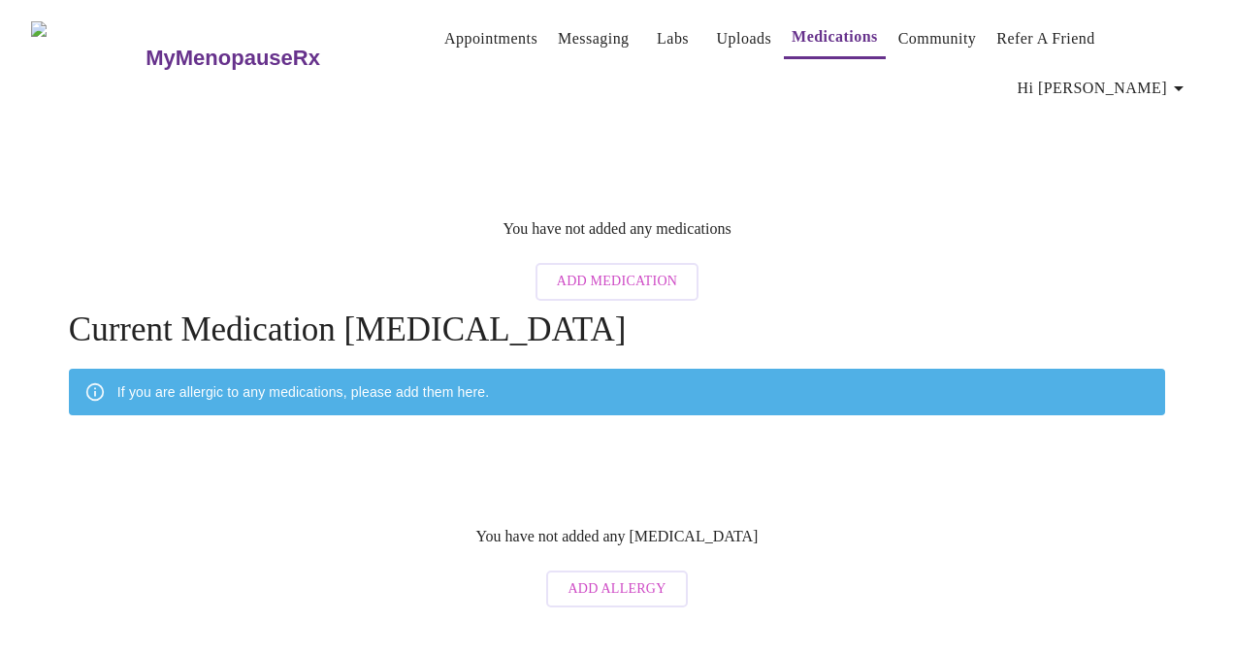
click at [928, 33] on link "Community" at bounding box center [937, 38] width 79 height 27
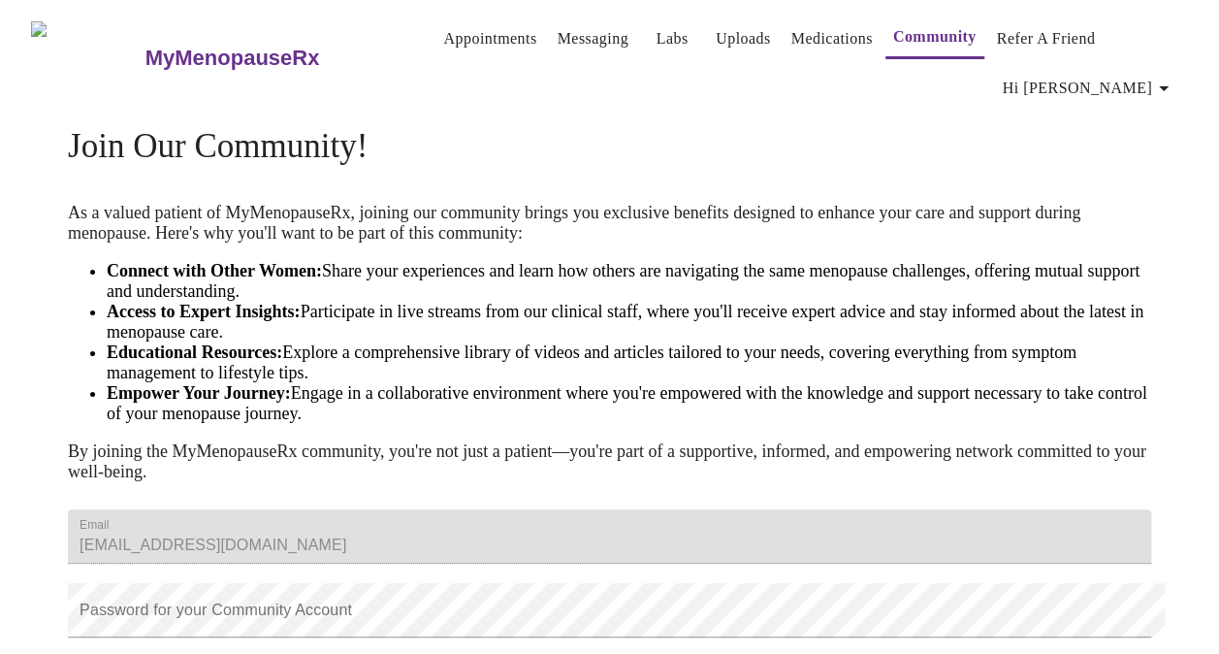
click at [443, 25] on link "Appointments" at bounding box center [489, 38] width 93 height 27
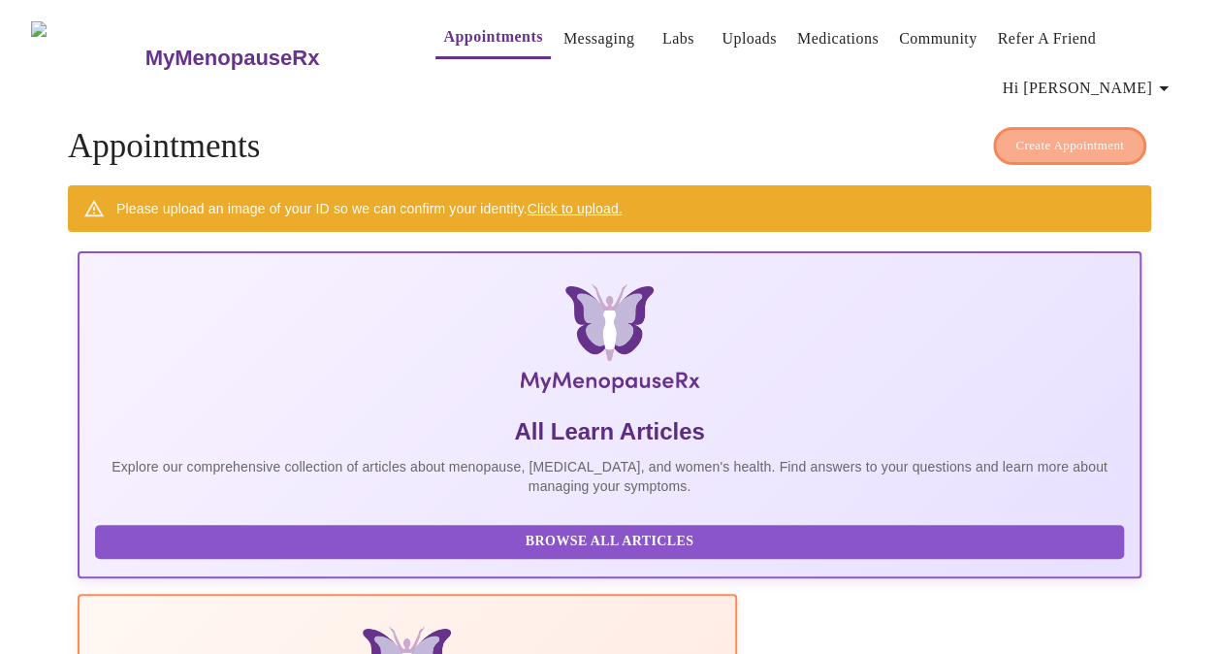
click at [1001, 140] on button "Create Appointment" at bounding box center [1069, 146] width 153 height 38
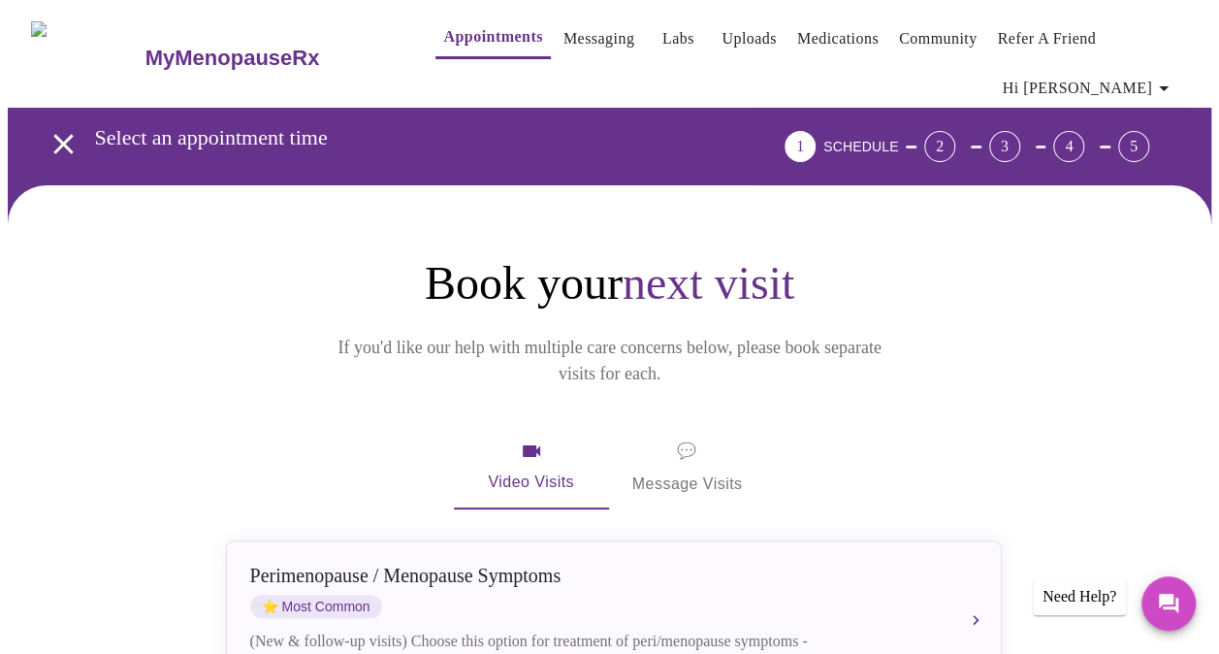
scroll to position [291, 0]
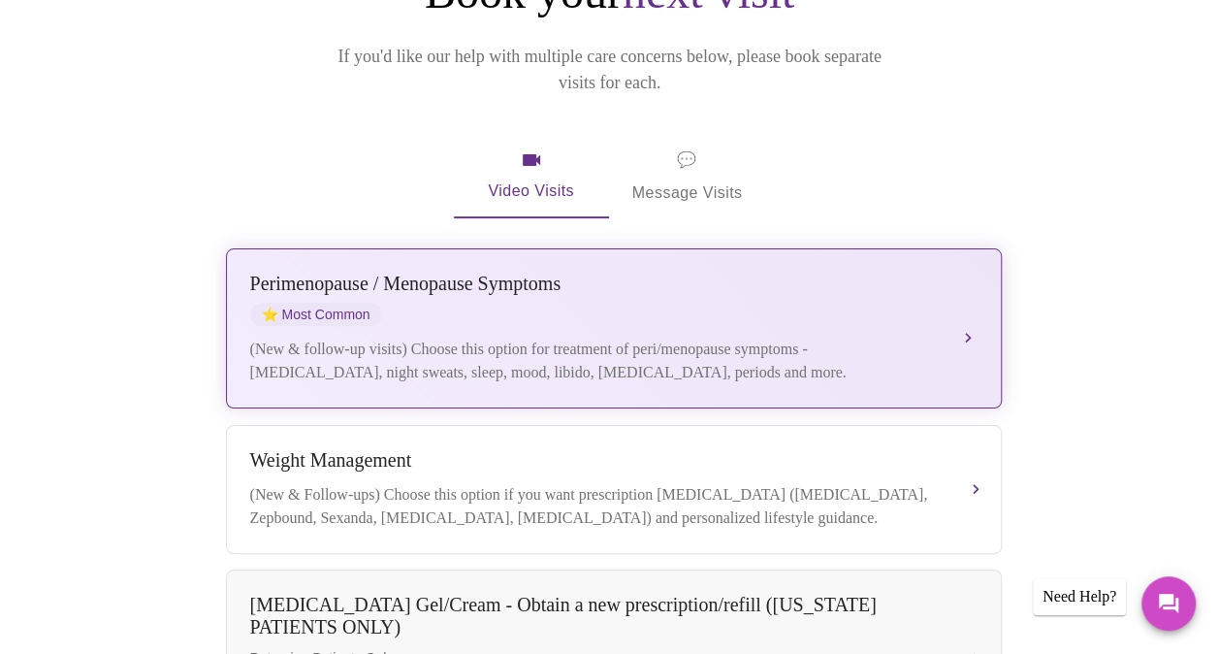
click at [912, 276] on div "[MEDICAL_DATA] / Menopause Symptoms ⭐ Most Common" at bounding box center [594, 299] width 689 height 53
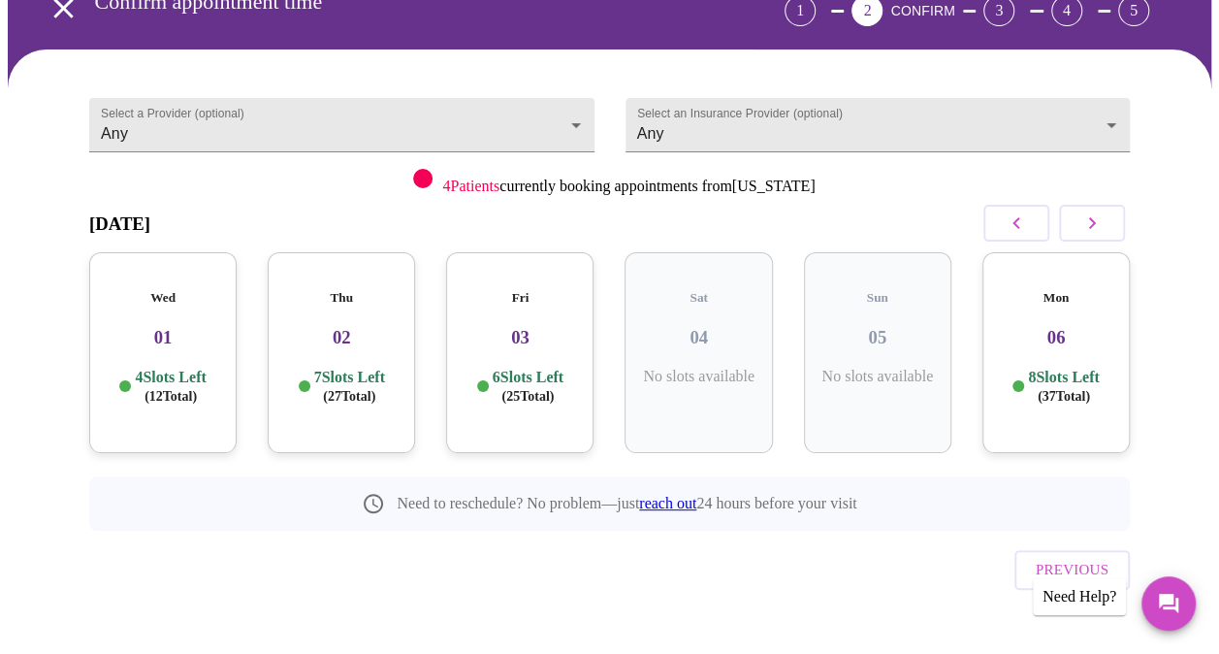
click at [173, 290] on h5 "Wed" at bounding box center [163, 298] width 116 height 16
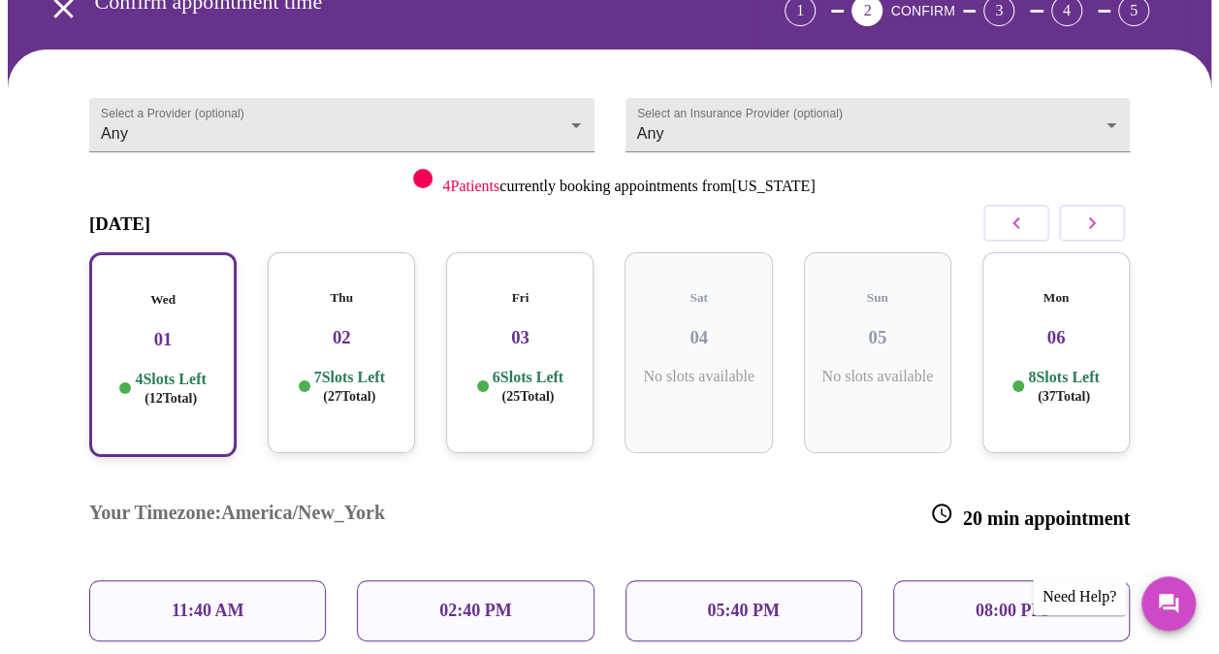
click at [194, 600] on p "11:40 AM" at bounding box center [208, 610] width 73 height 20
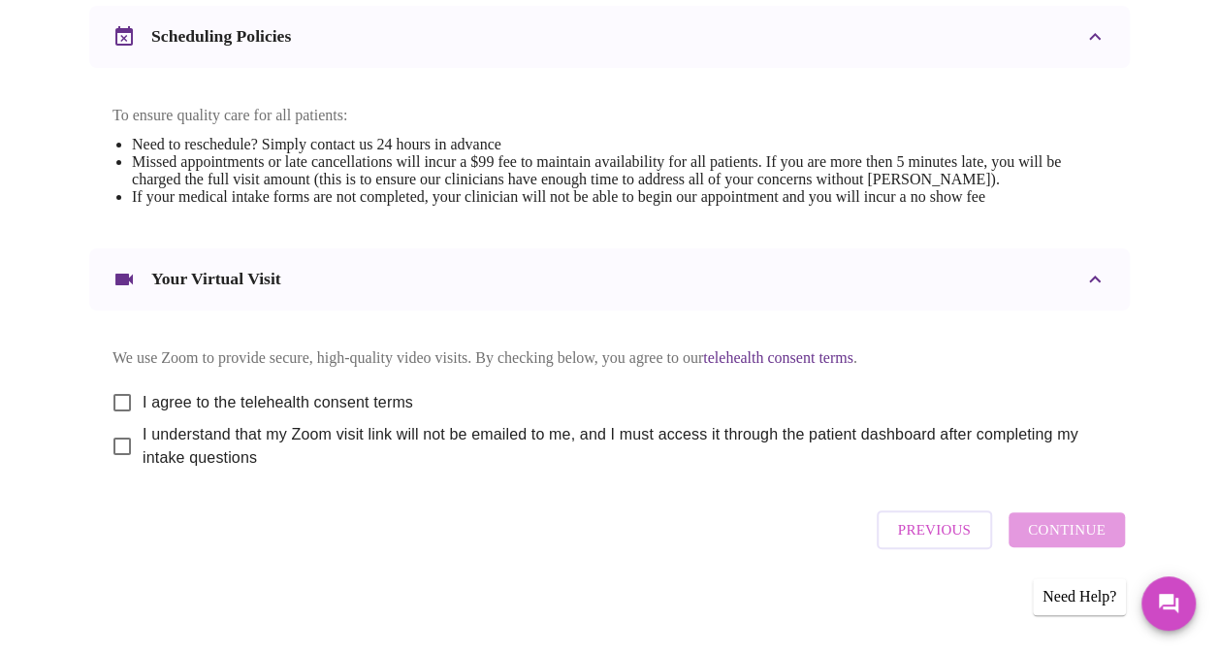
scroll to position [776, 0]
click at [831, 357] on link "telehealth consent terms" at bounding box center [778, 357] width 150 height 16
